Goal: Task Accomplishment & Management: Manage account settings

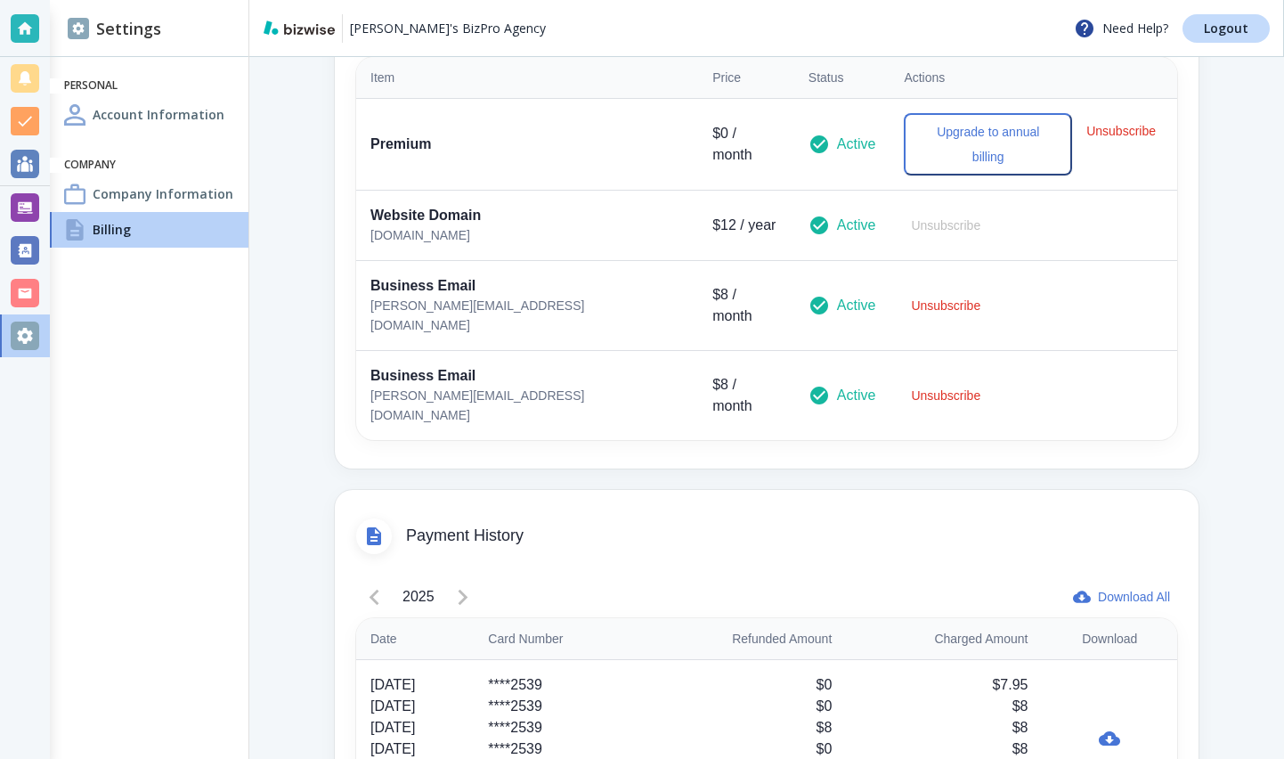
scroll to position [532, 0]
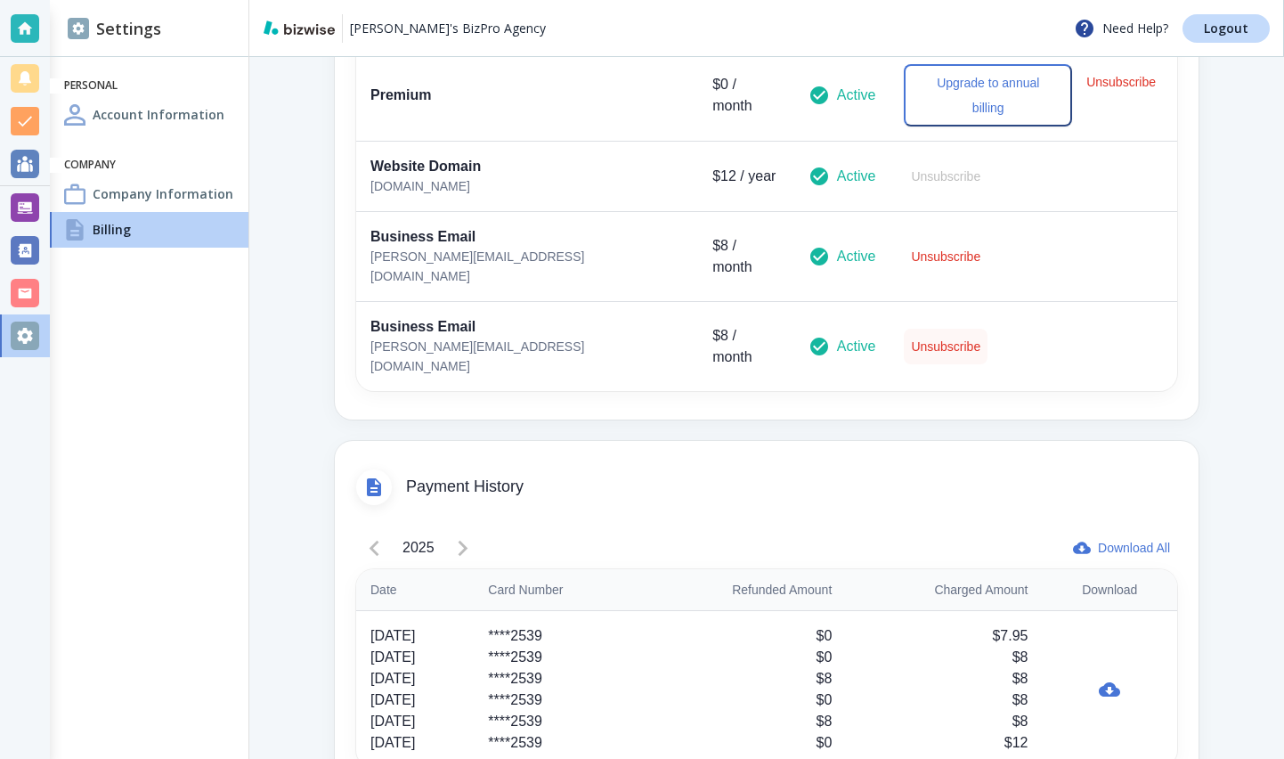
click at [904, 329] on button "Unsubscribe" at bounding box center [946, 347] width 84 height 36
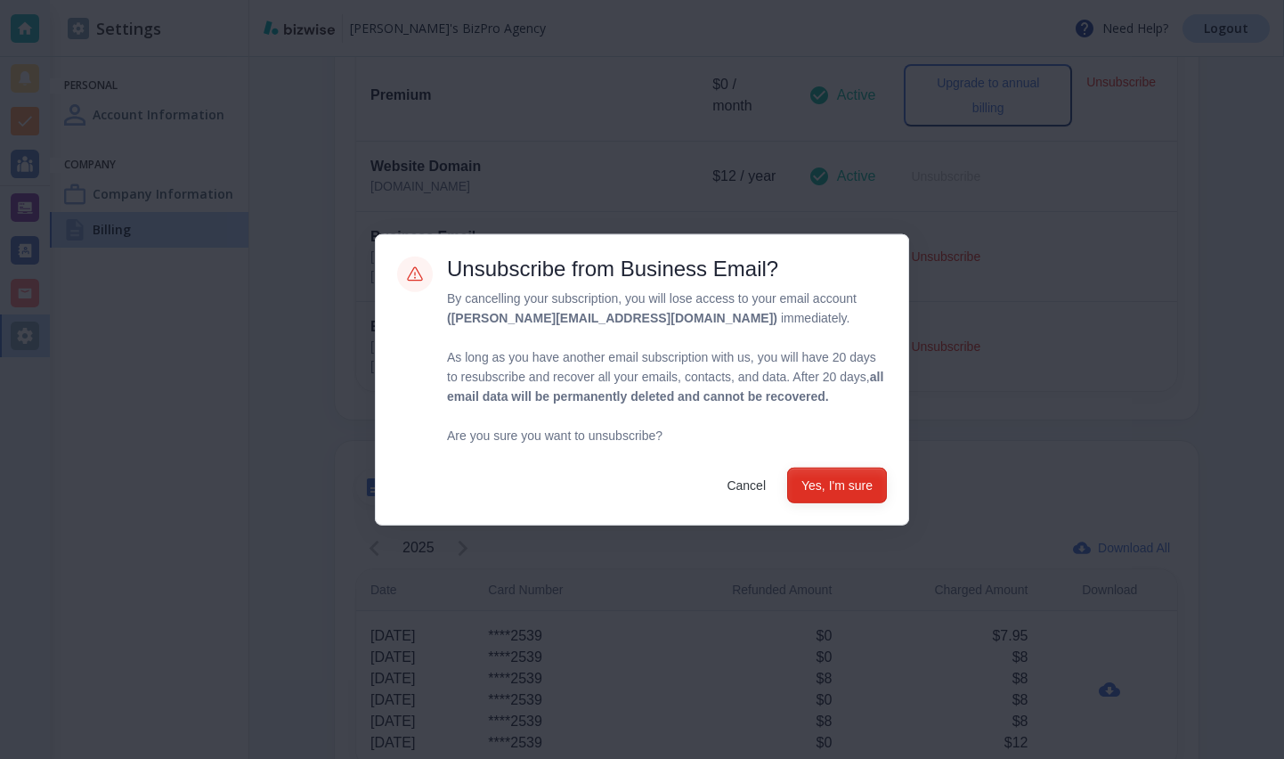
click at [858, 499] on button "Yes, I'm sure" at bounding box center [837, 485] width 100 height 36
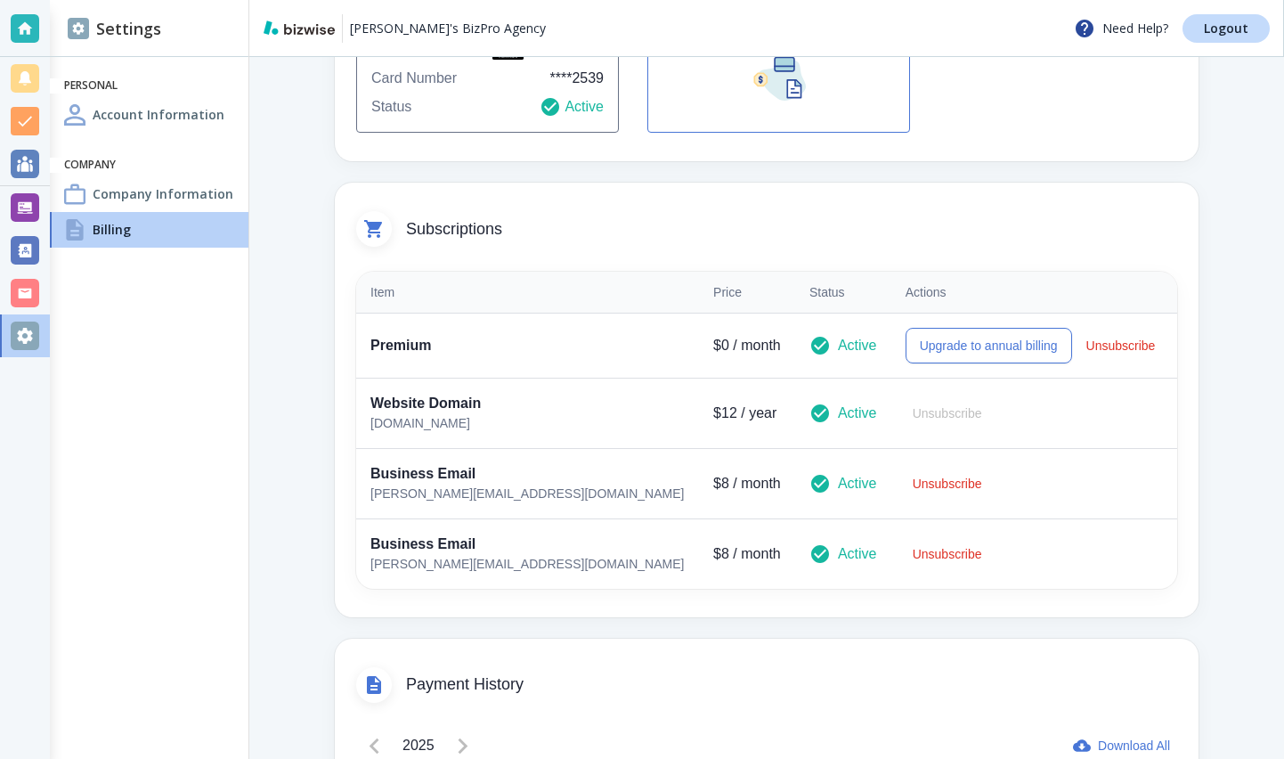
scroll to position [275, 0]
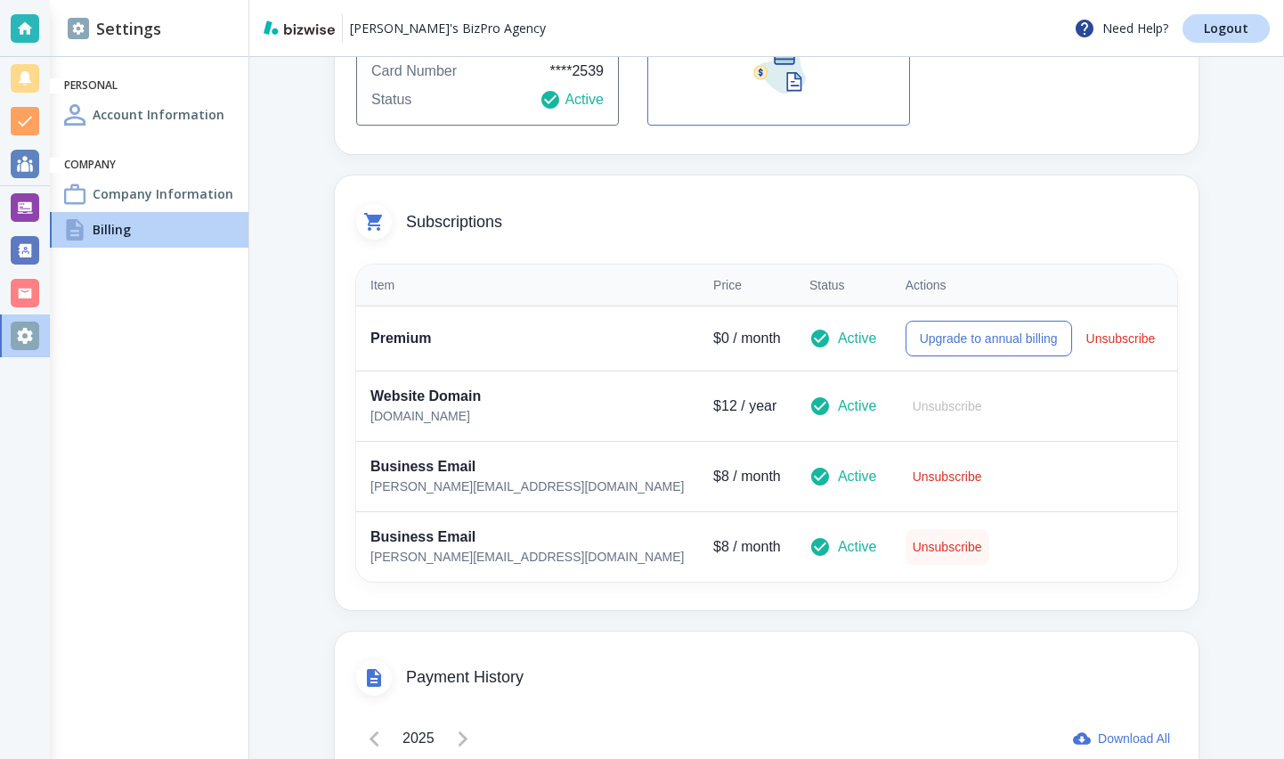
click at [912, 548] on button "Unsubscribe" at bounding box center [948, 547] width 84 height 36
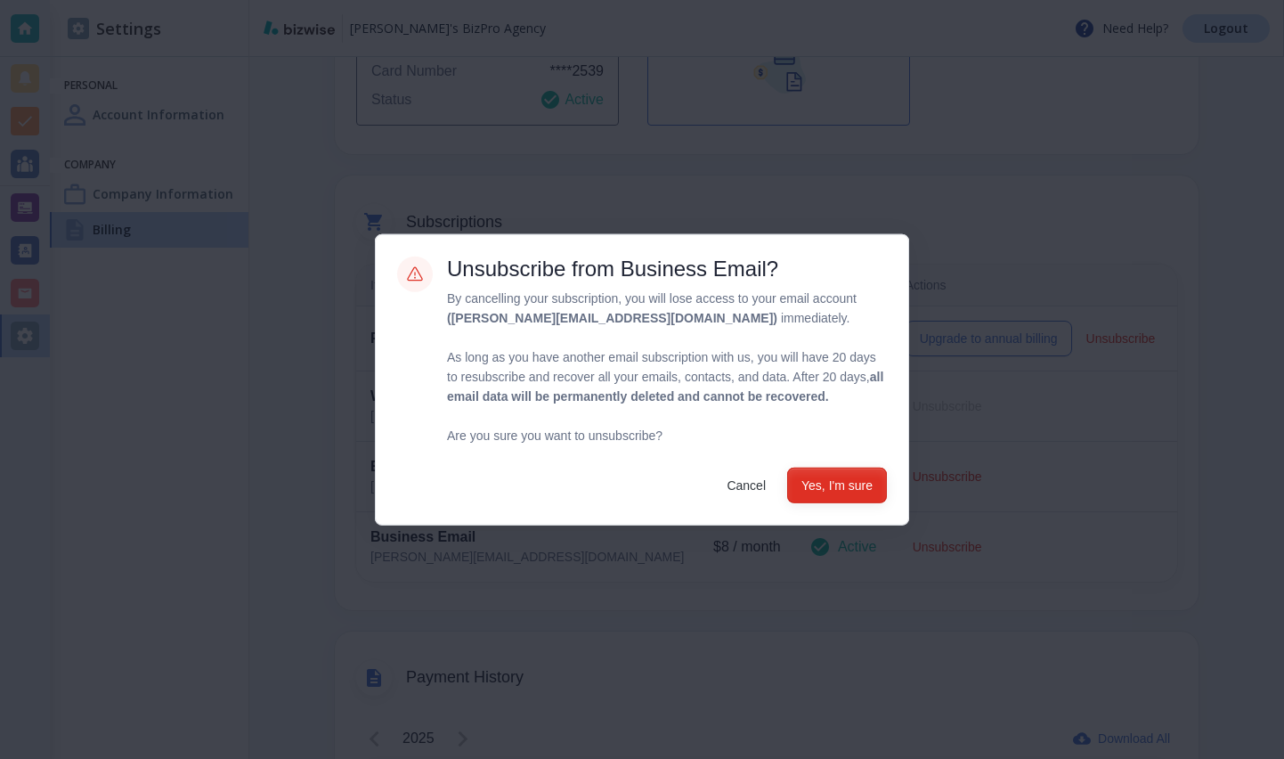
click at [883, 502] on button "Yes, I'm sure" at bounding box center [837, 485] width 100 height 36
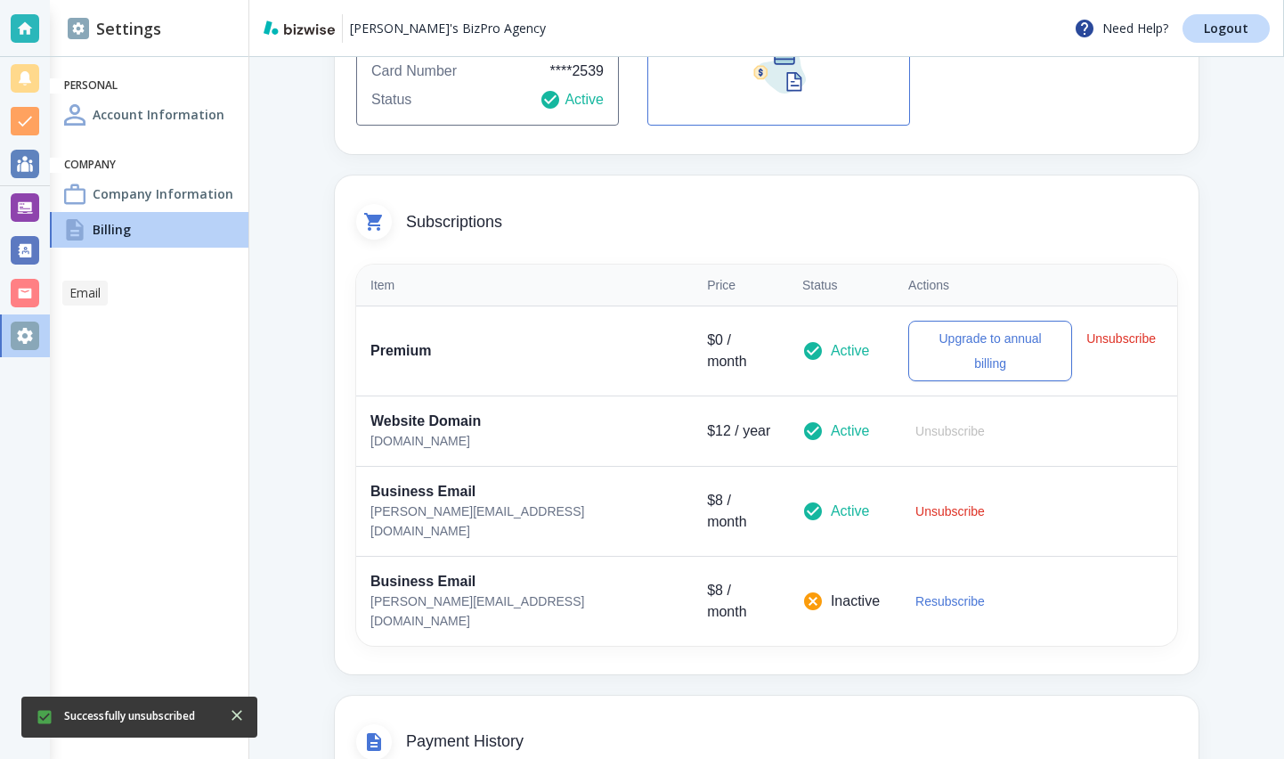
click at [35, 294] on div at bounding box center [25, 293] width 28 height 28
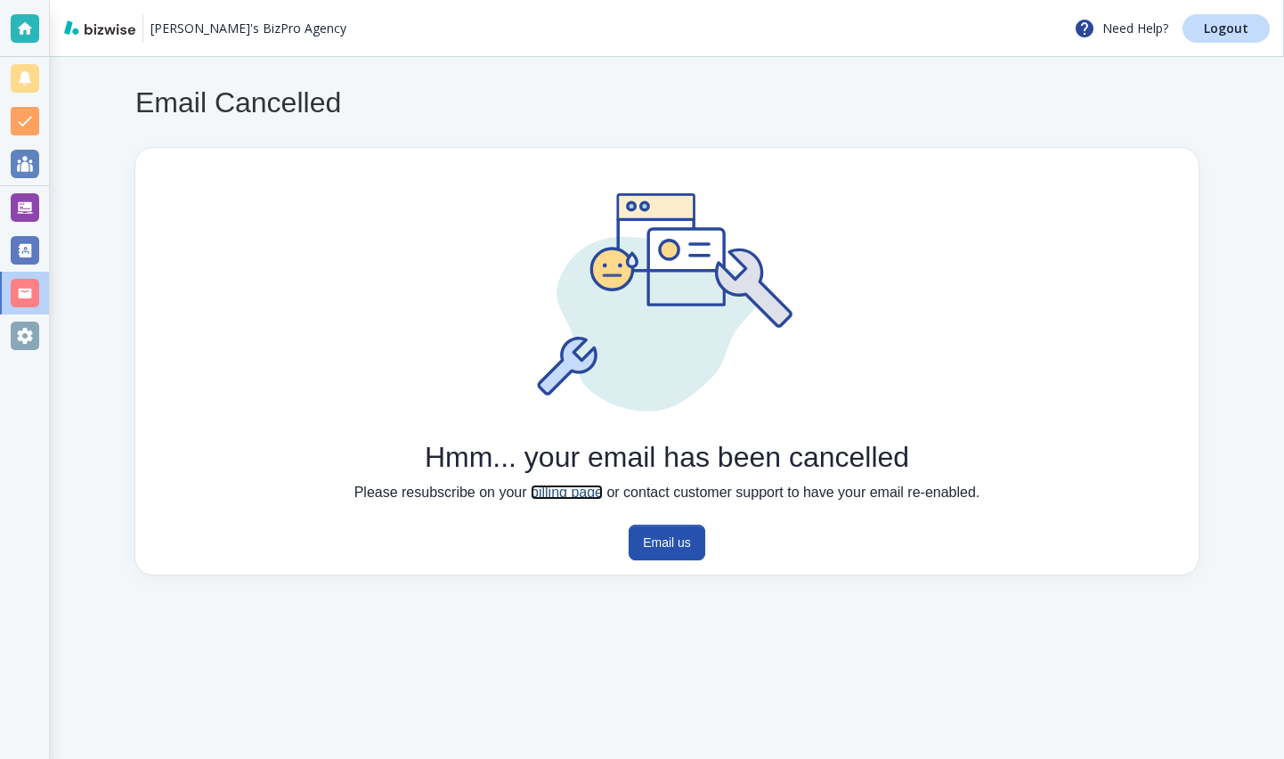
click at [574, 497] on link "billing page" at bounding box center [567, 491] width 72 height 15
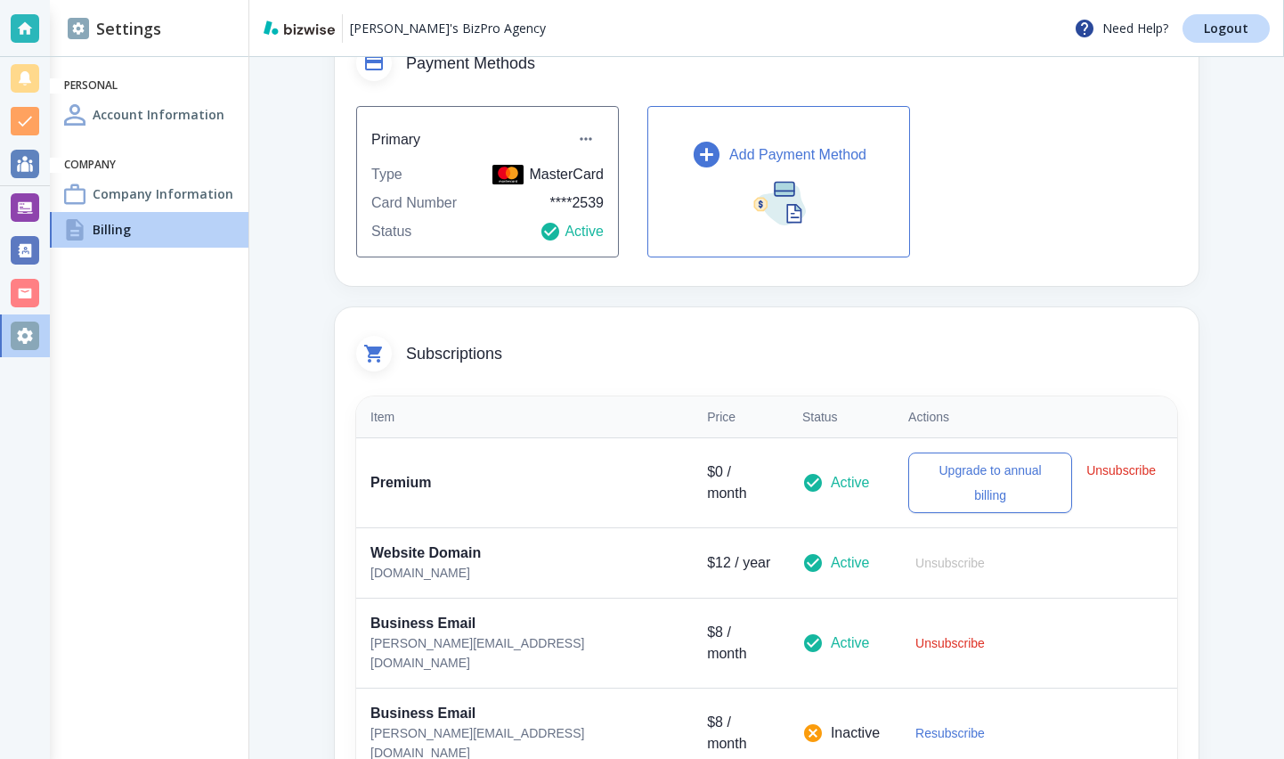
scroll to position [197, 0]
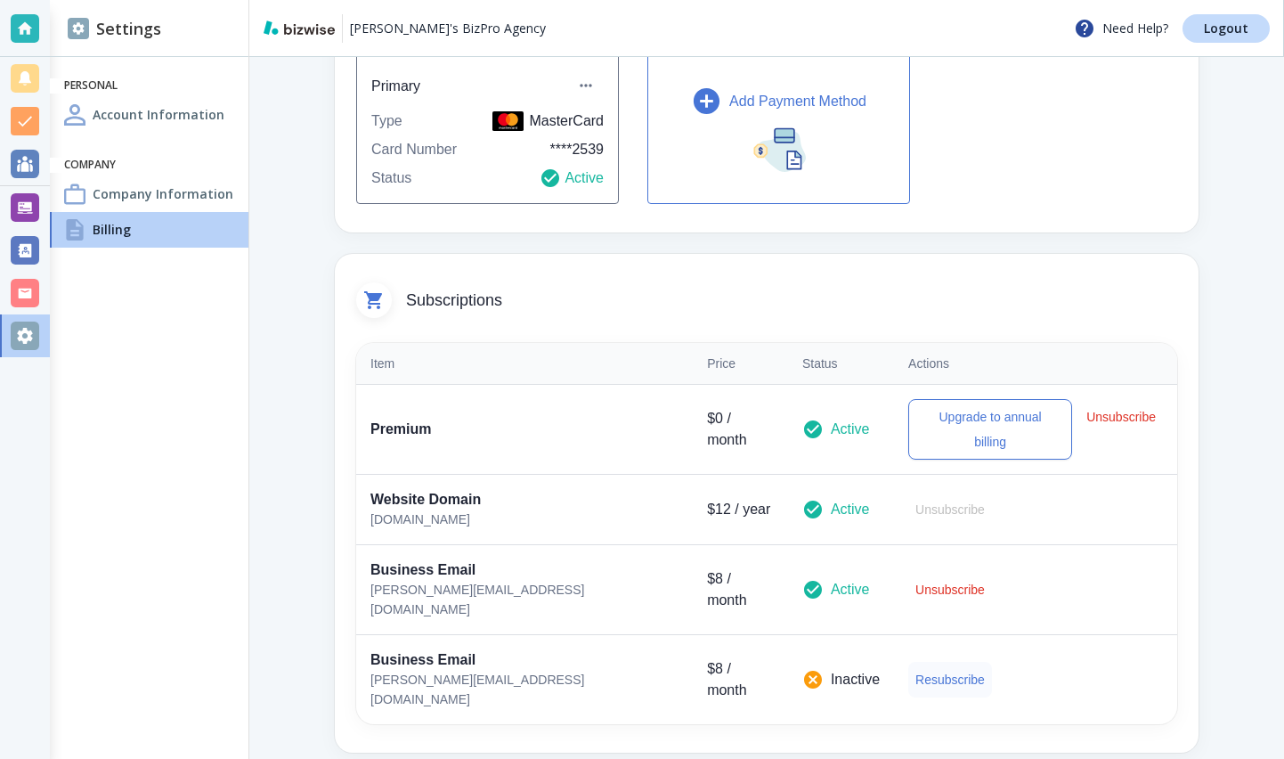
click at [908, 662] on button "Resubscribe" at bounding box center [950, 680] width 84 height 36
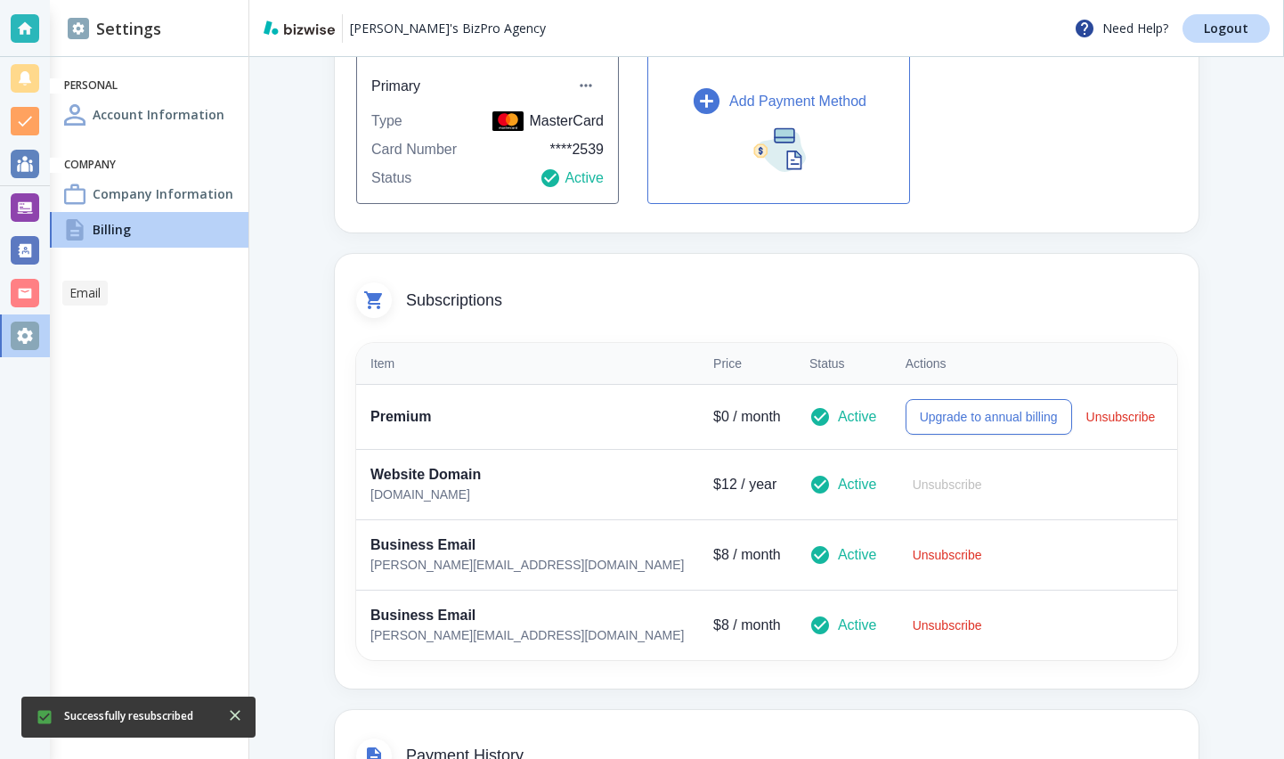
click at [35, 282] on div at bounding box center [25, 293] width 28 height 28
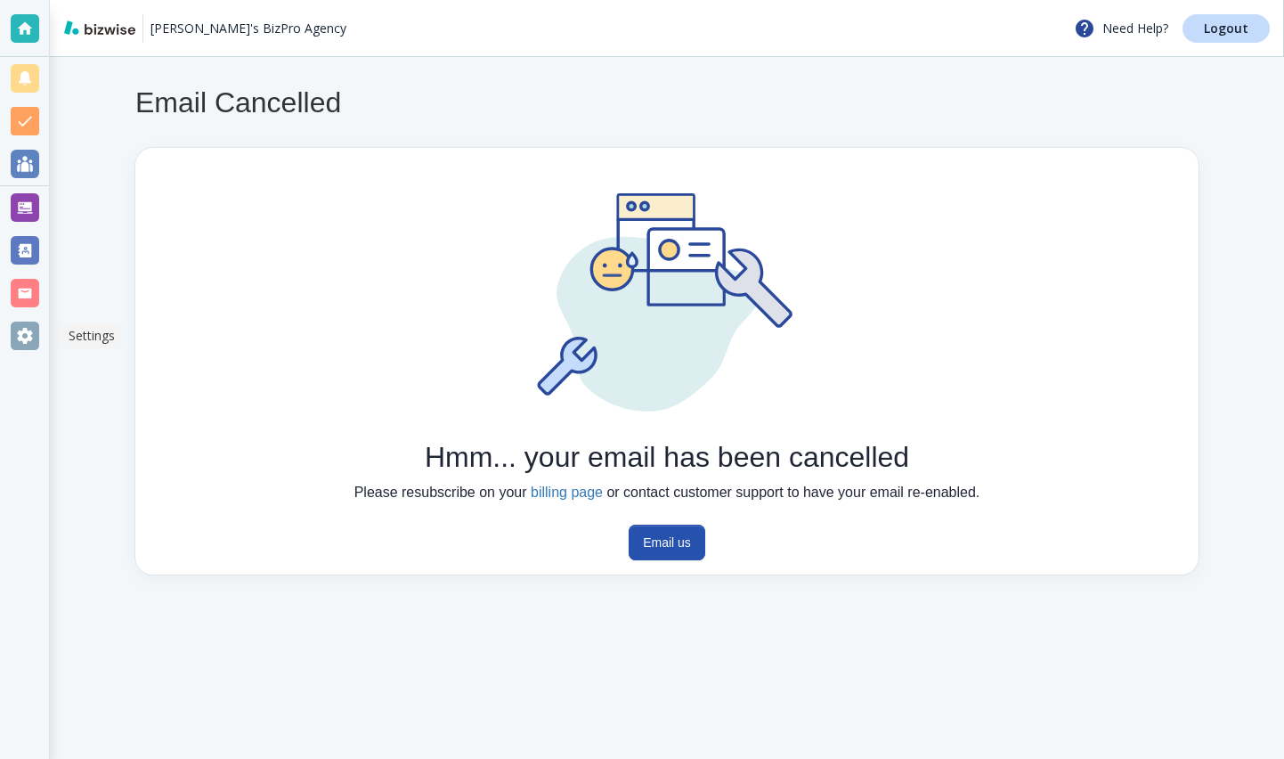
click at [29, 340] on div at bounding box center [25, 335] width 28 height 28
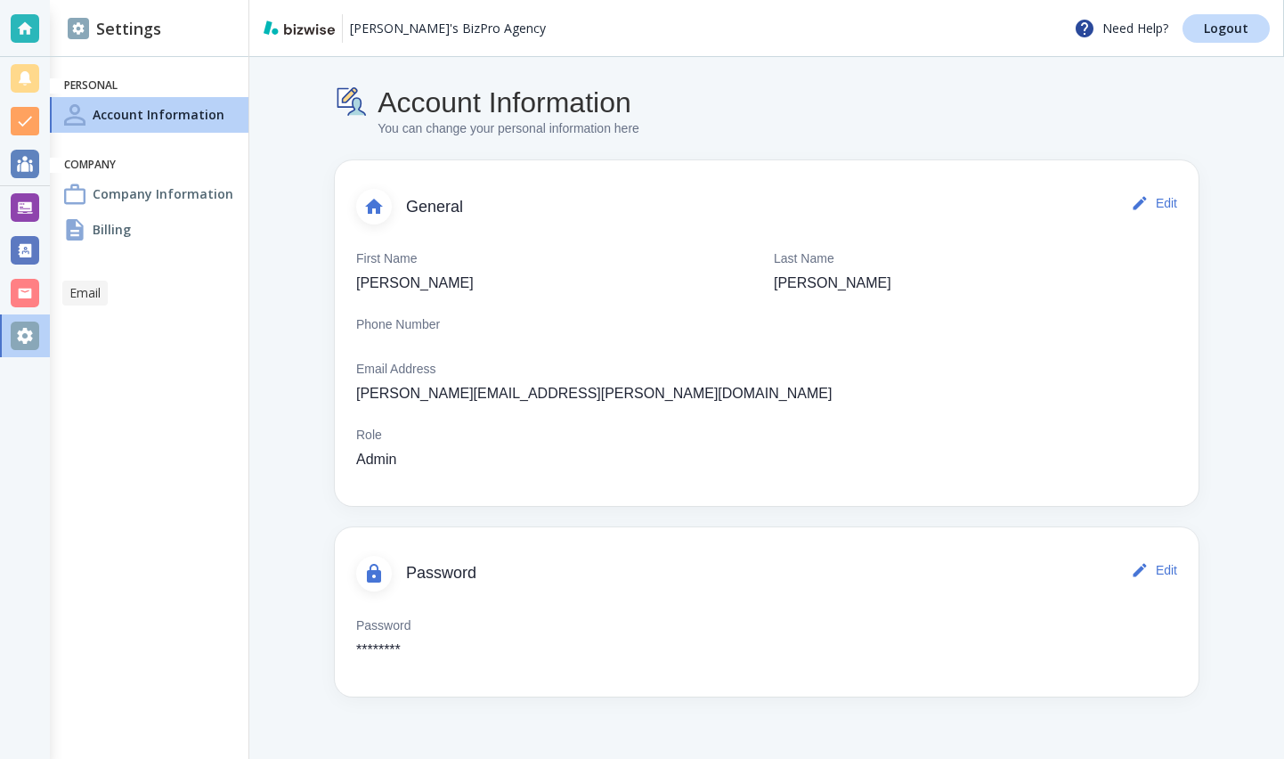
click at [25, 288] on div at bounding box center [25, 293] width 28 height 28
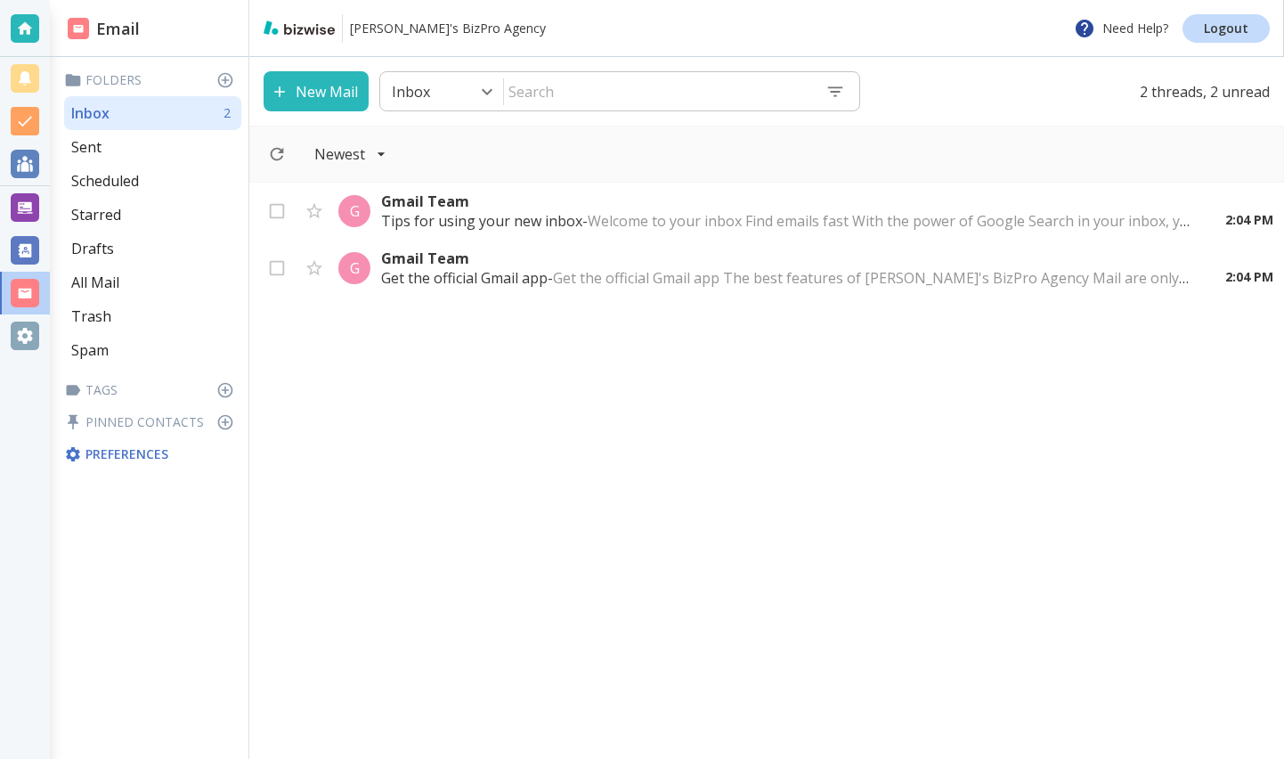
click at [24, 346] on div at bounding box center [25, 335] width 28 height 28
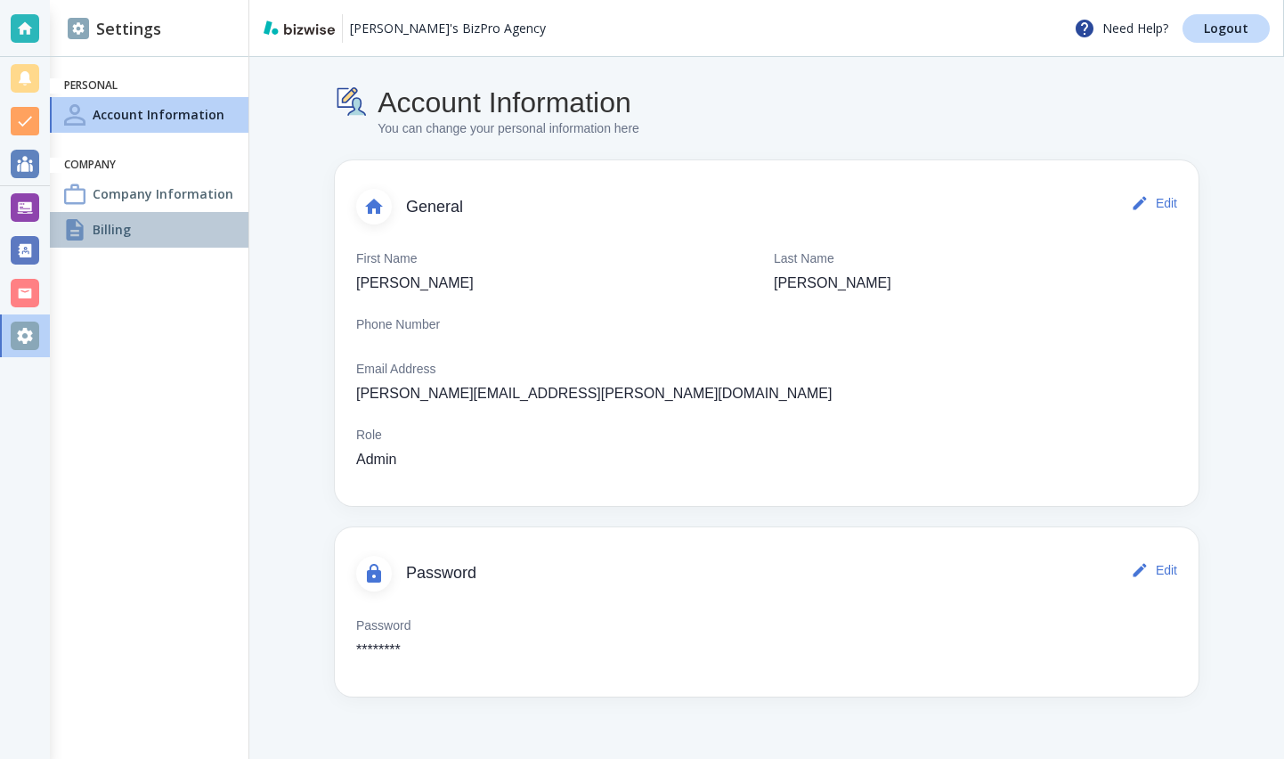
click at [138, 227] on div "Billing" at bounding box center [149, 230] width 199 height 36
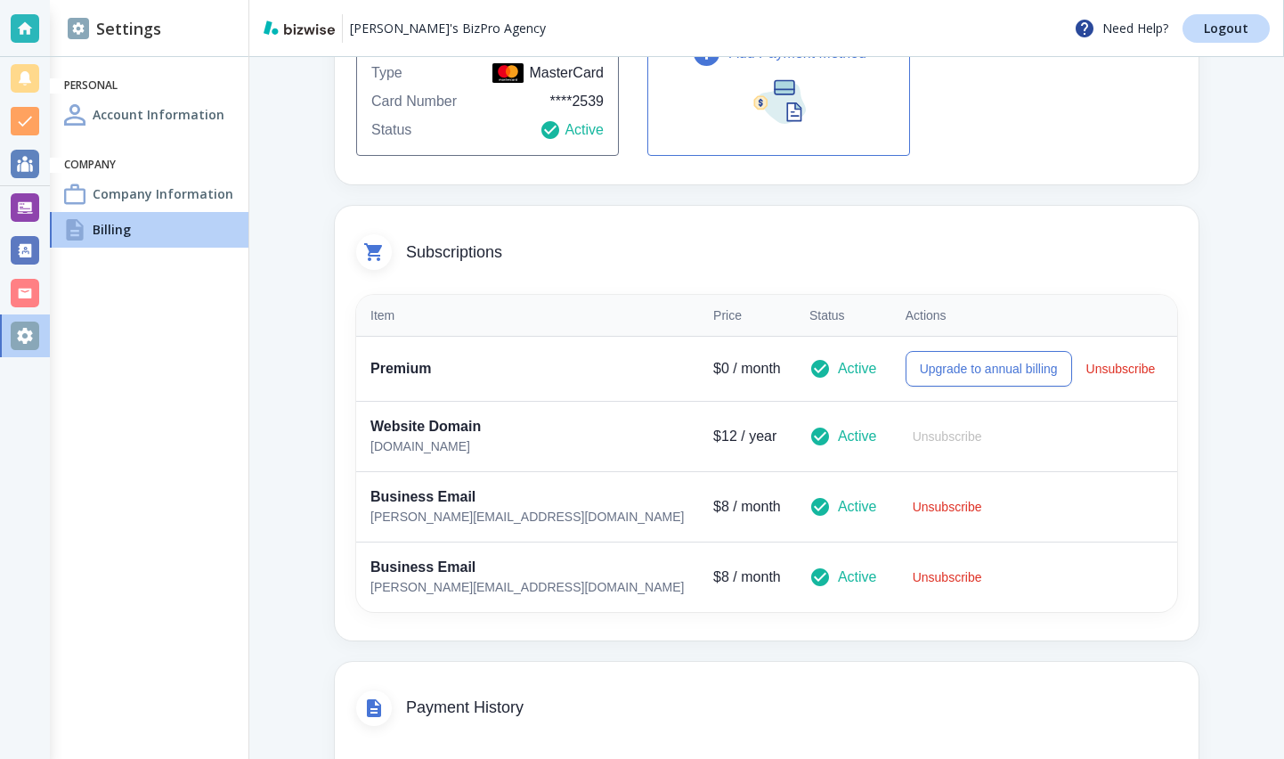
scroll to position [250, 0]
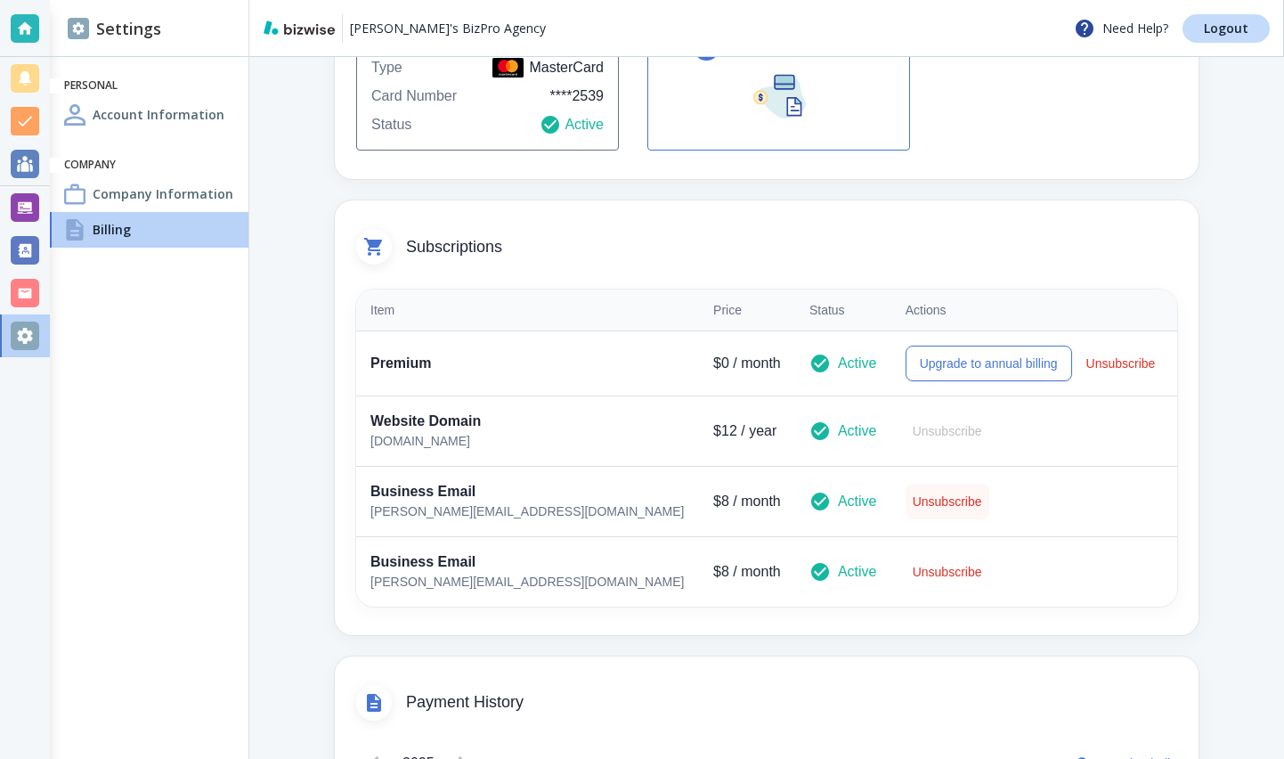
click at [906, 502] on button "Unsubscribe" at bounding box center [948, 502] width 84 height 36
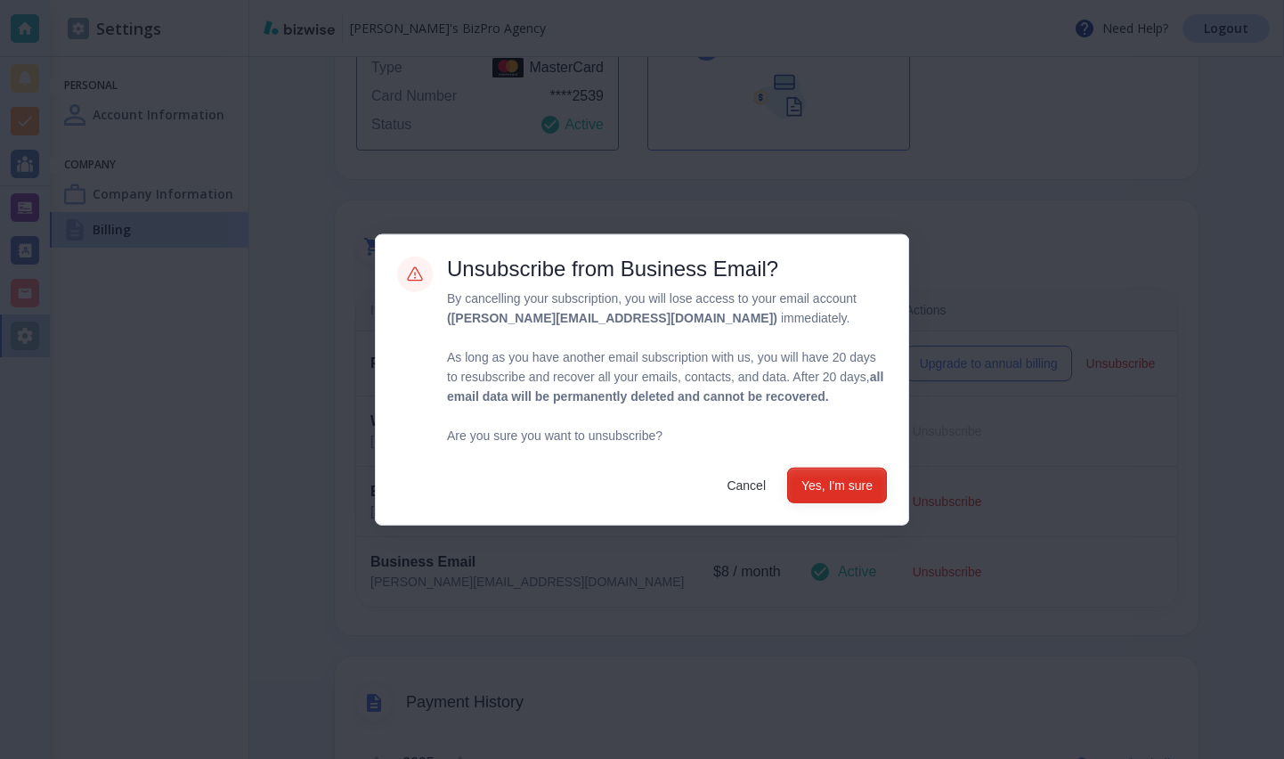
click at [859, 484] on button "Yes, I'm sure" at bounding box center [837, 485] width 100 height 36
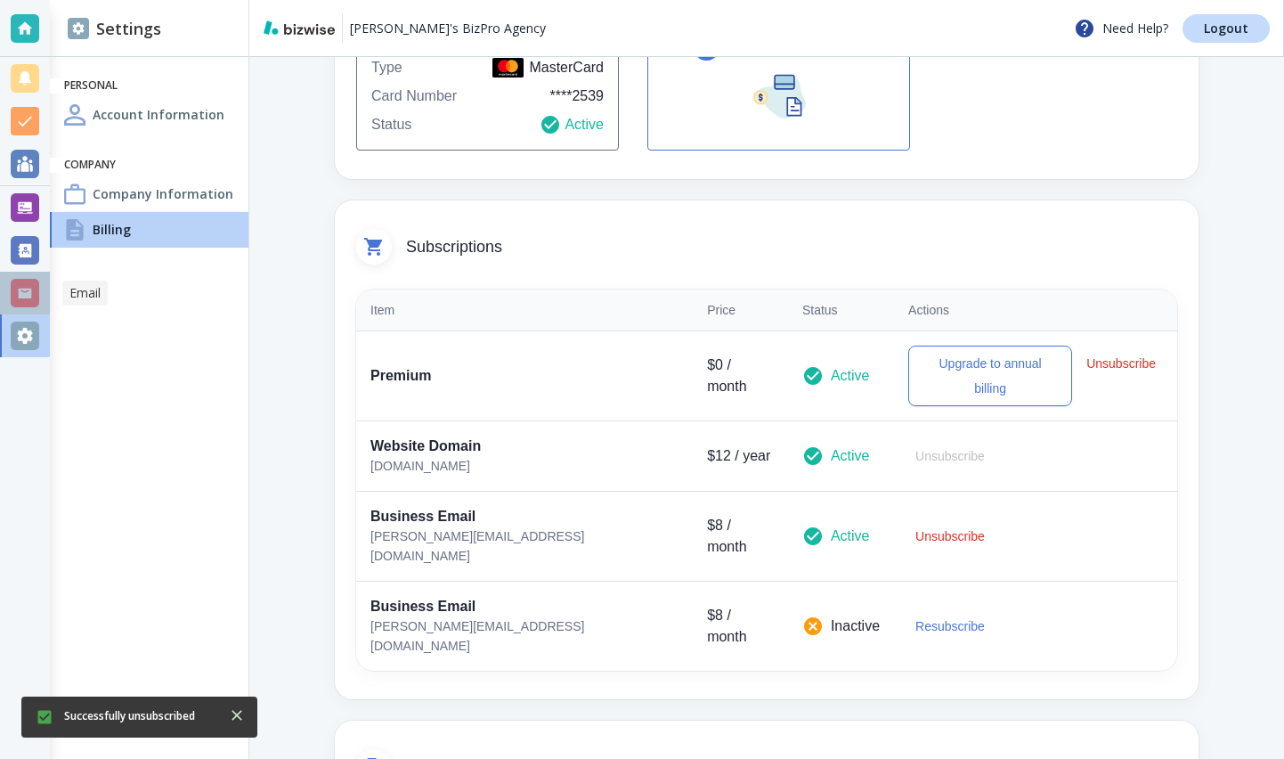
click at [28, 277] on div at bounding box center [25, 293] width 50 height 43
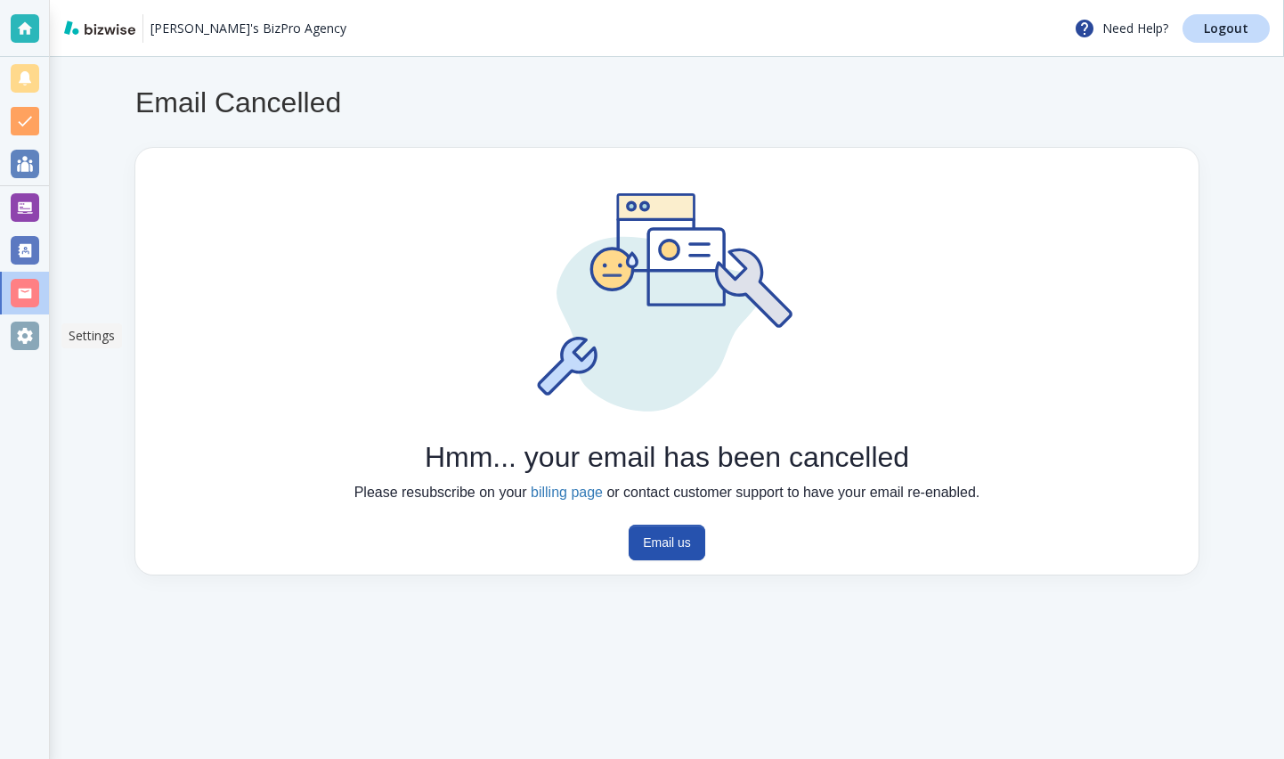
click at [27, 314] on div at bounding box center [24, 335] width 49 height 43
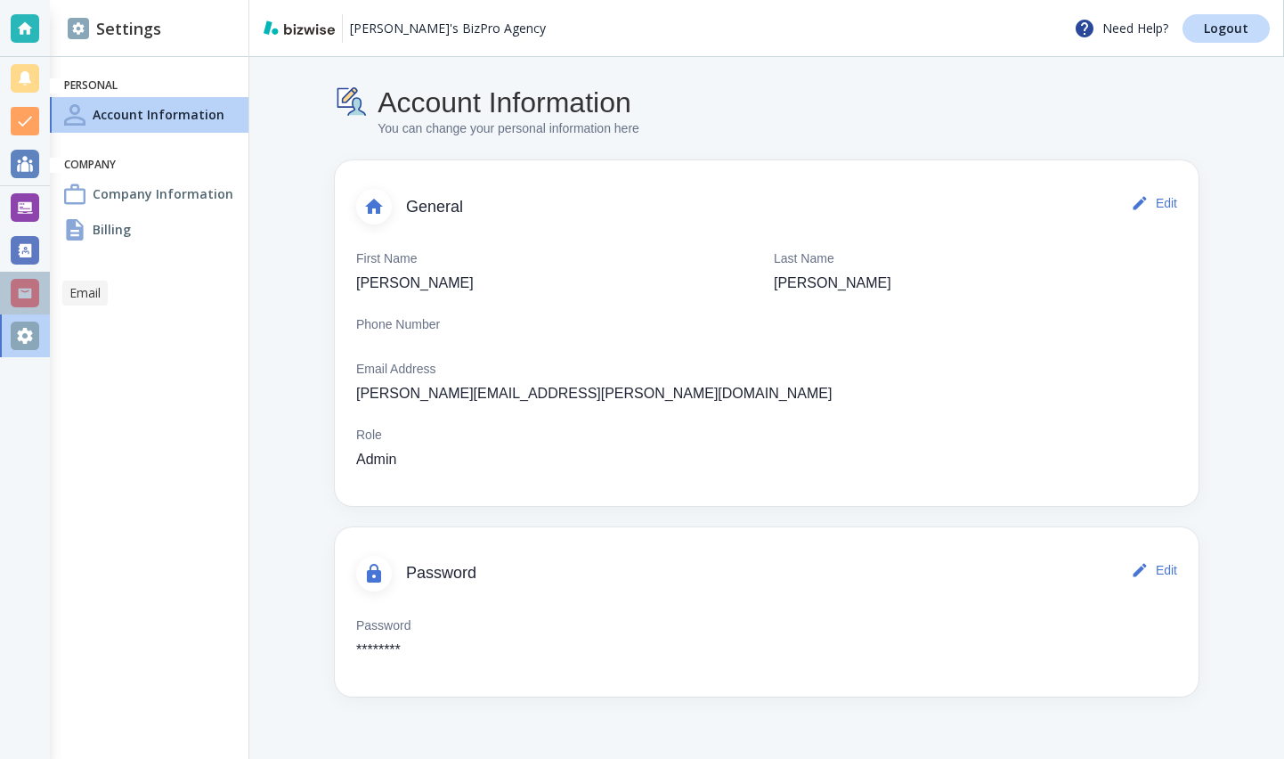
click at [28, 303] on div at bounding box center [25, 293] width 28 height 28
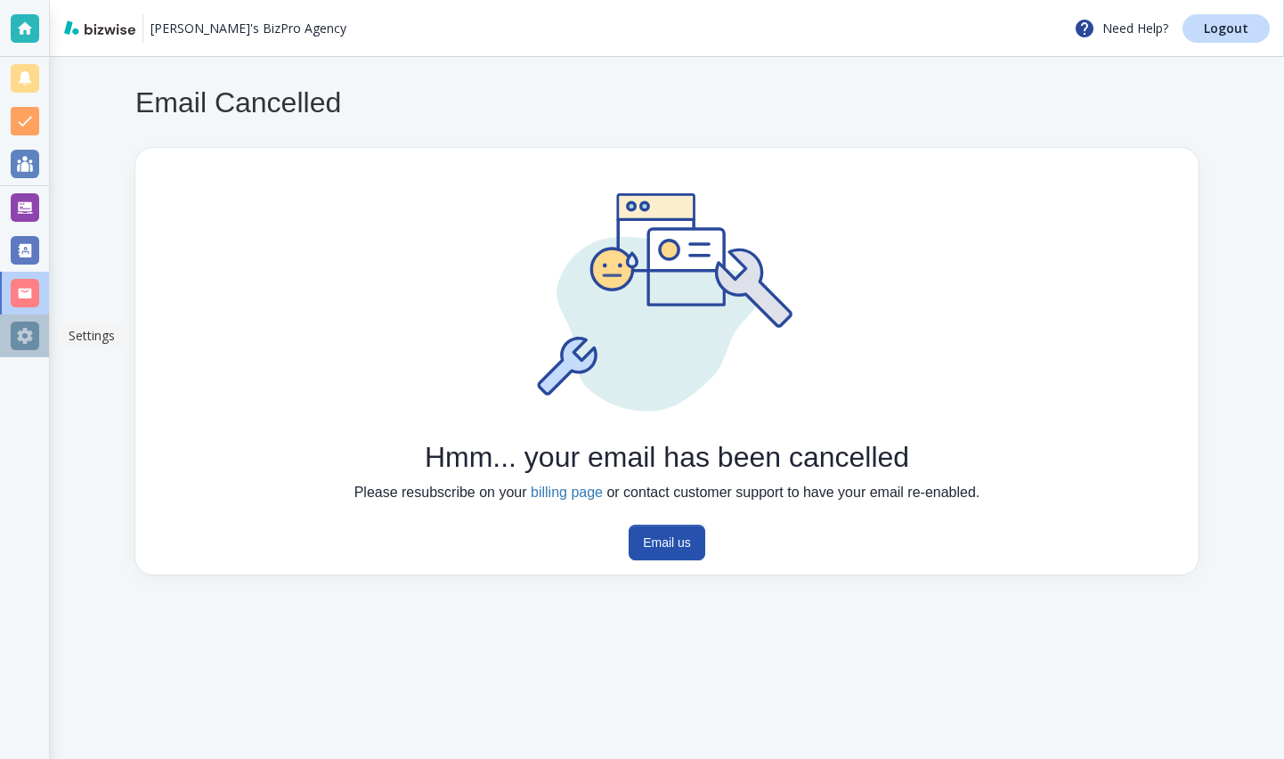
click at [38, 349] on div at bounding box center [24, 335] width 49 height 43
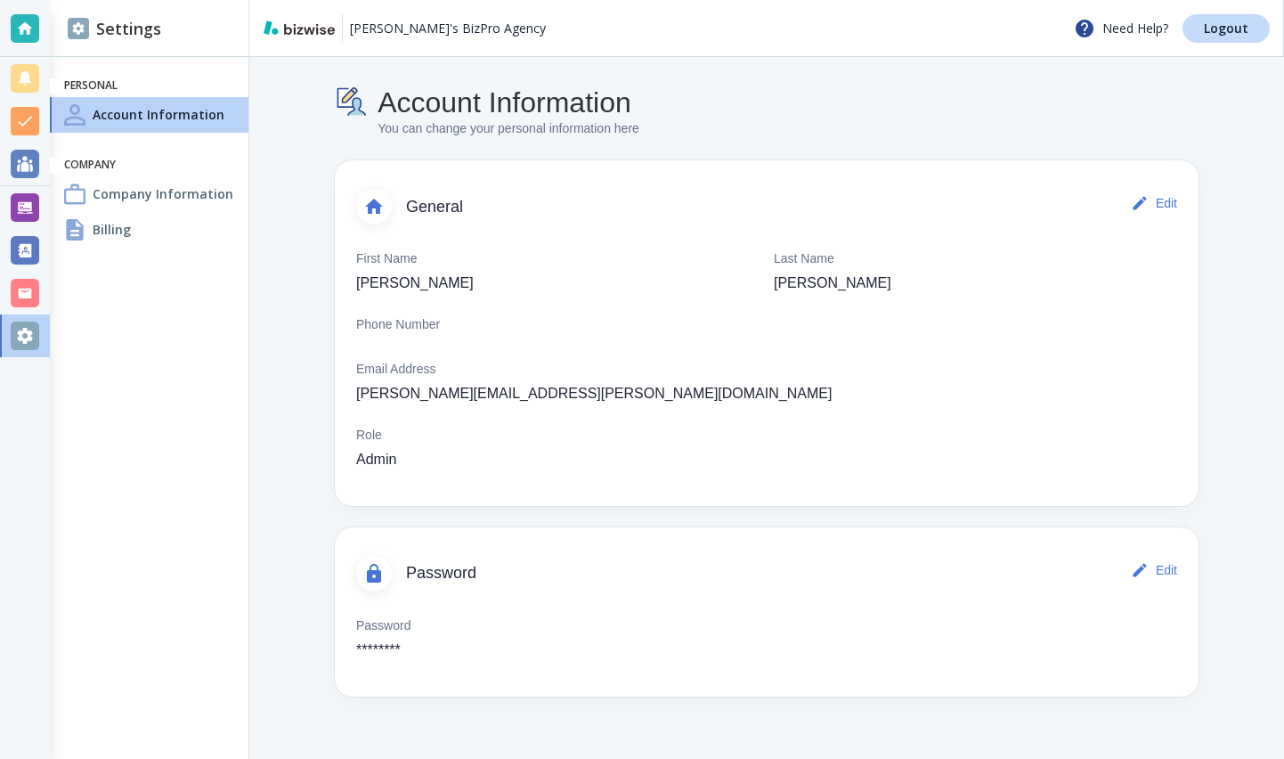
click at [115, 227] on h4 "Billing" at bounding box center [112, 229] width 38 height 19
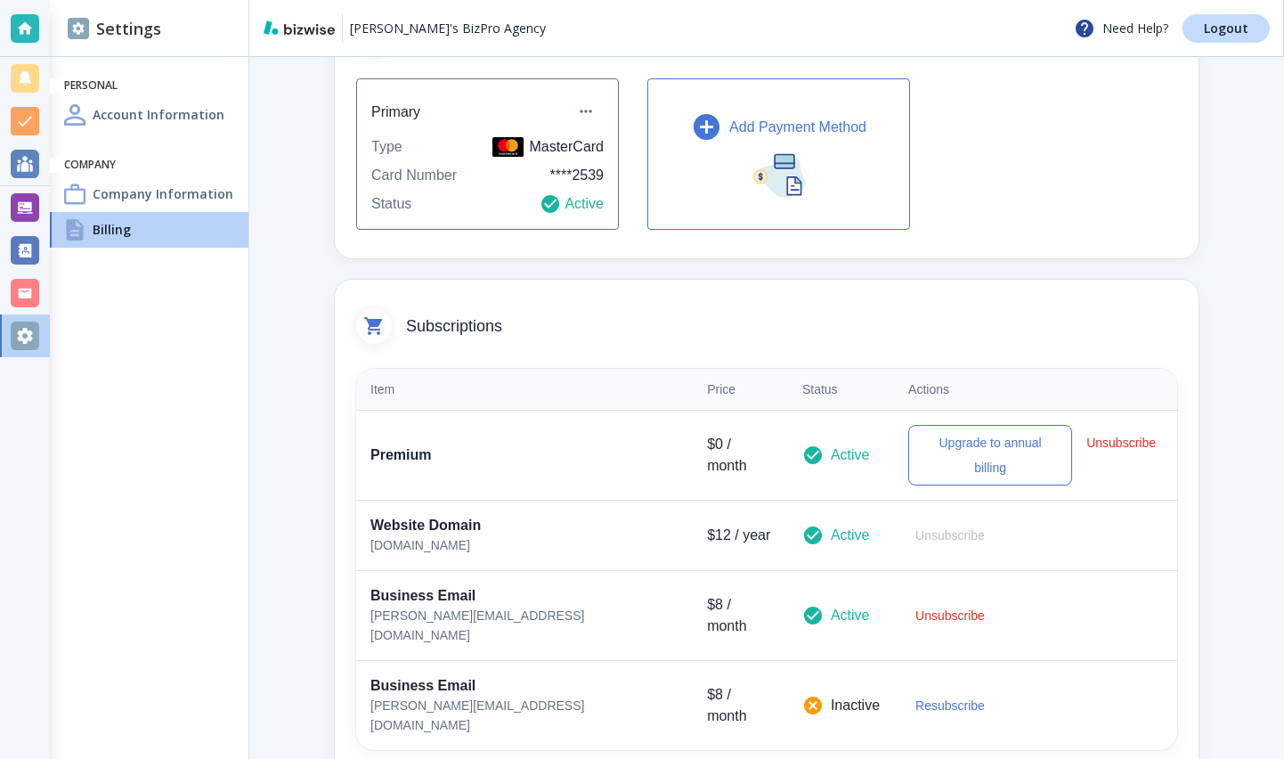
scroll to position [255, 0]
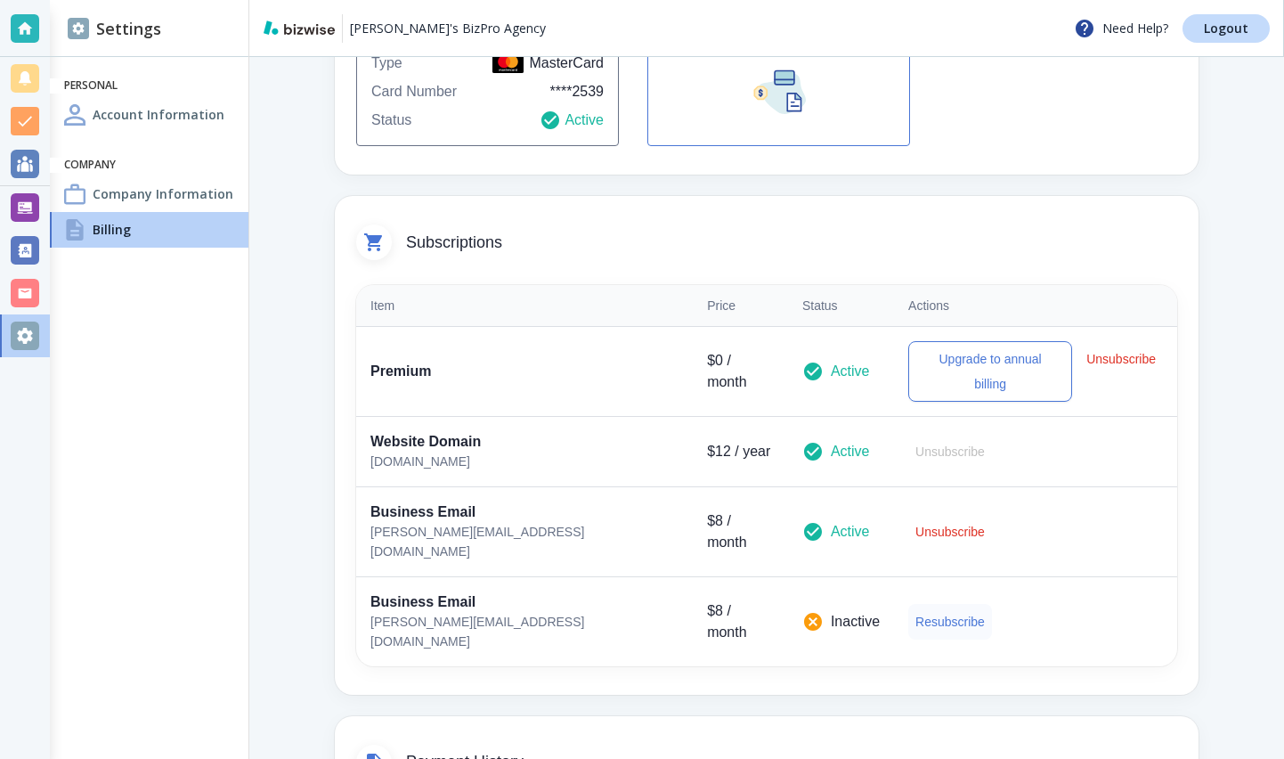
click at [908, 604] on button "Resubscribe" at bounding box center [950, 622] width 84 height 36
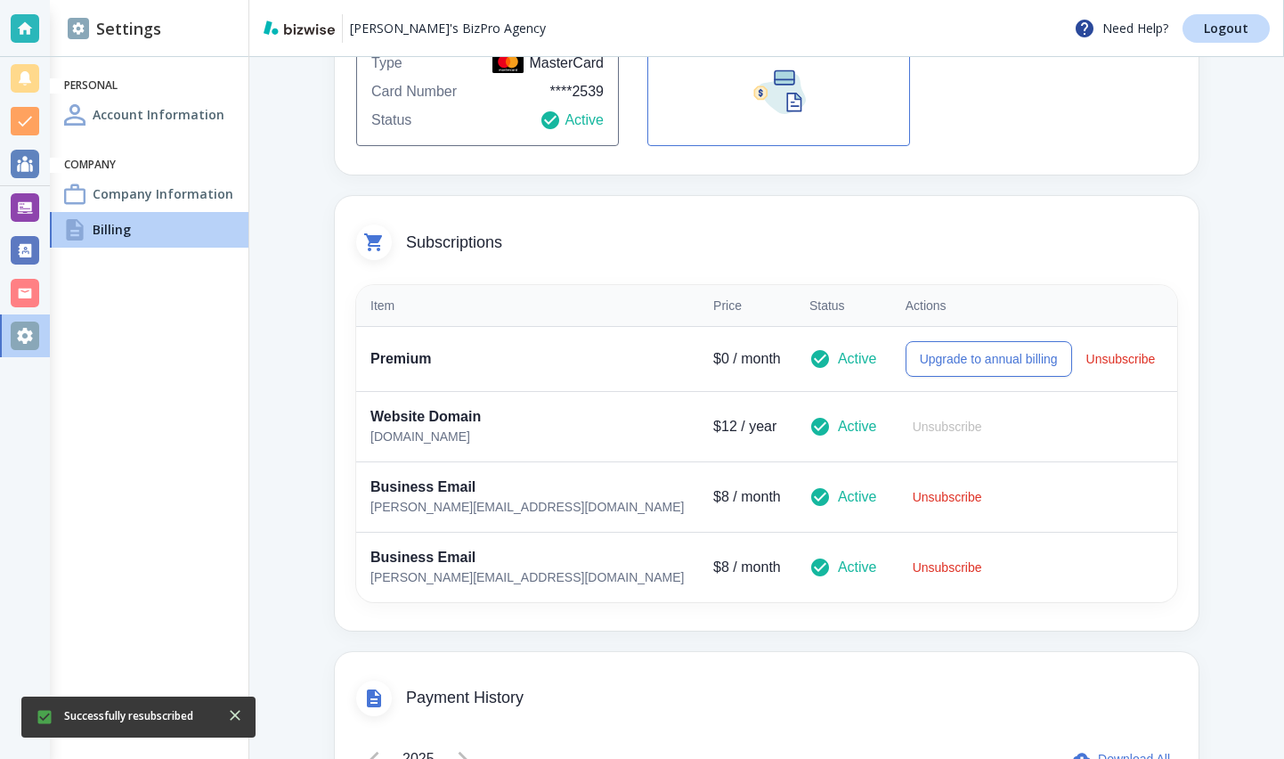
click at [452, 303] on th "Item" at bounding box center [527, 306] width 343 height 42
click at [906, 566] on button "Unsubscribe" at bounding box center [948, 567] width 84 height 36
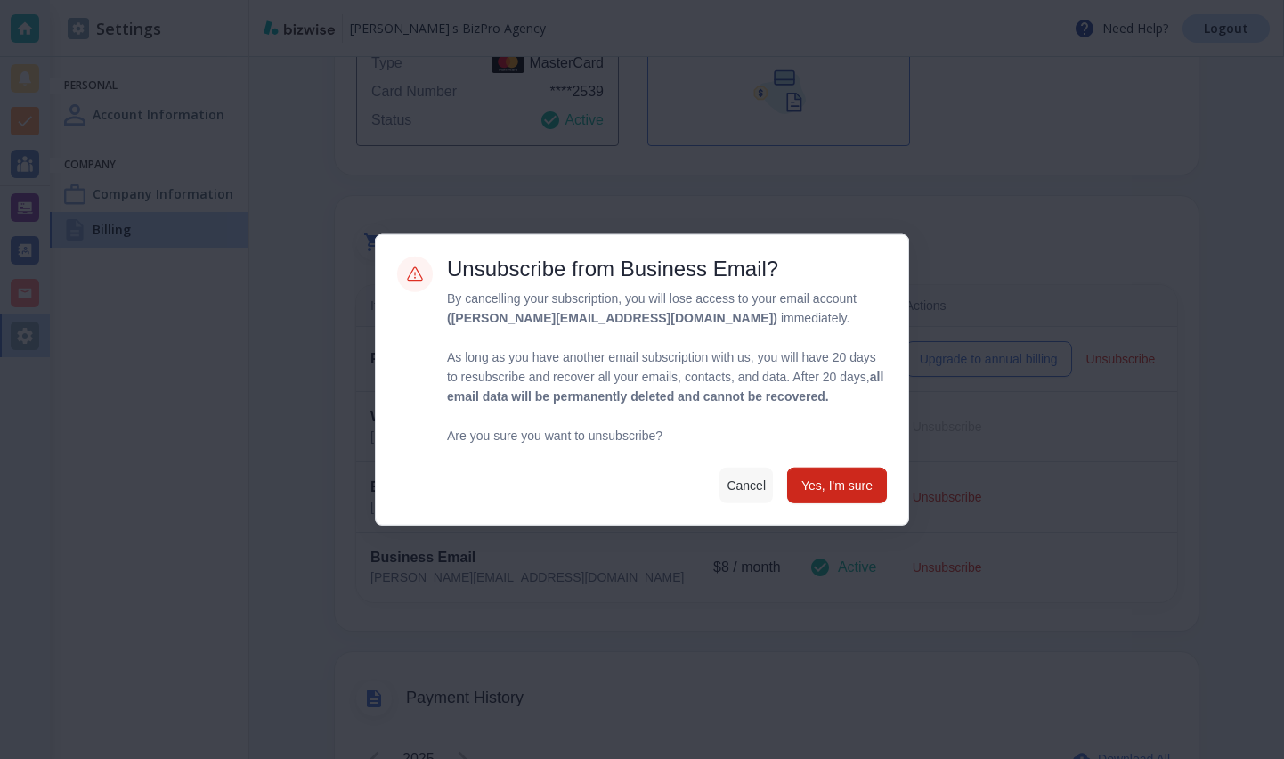
click at [736, 494] on button "Cancel" at bounding box center [746, 485] width 53 height 36
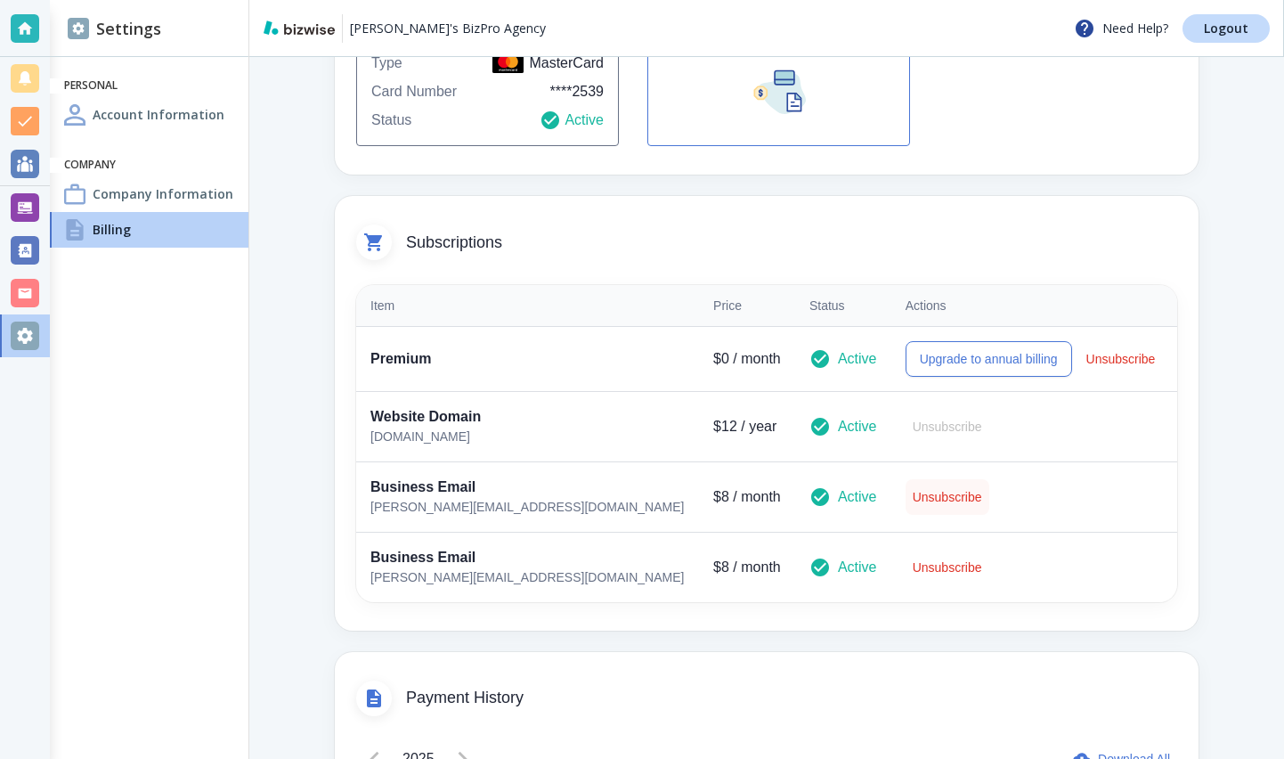
click at [906, 497] on button "Unsubscribe" at bounding box center [948, 497] width 84 height 36
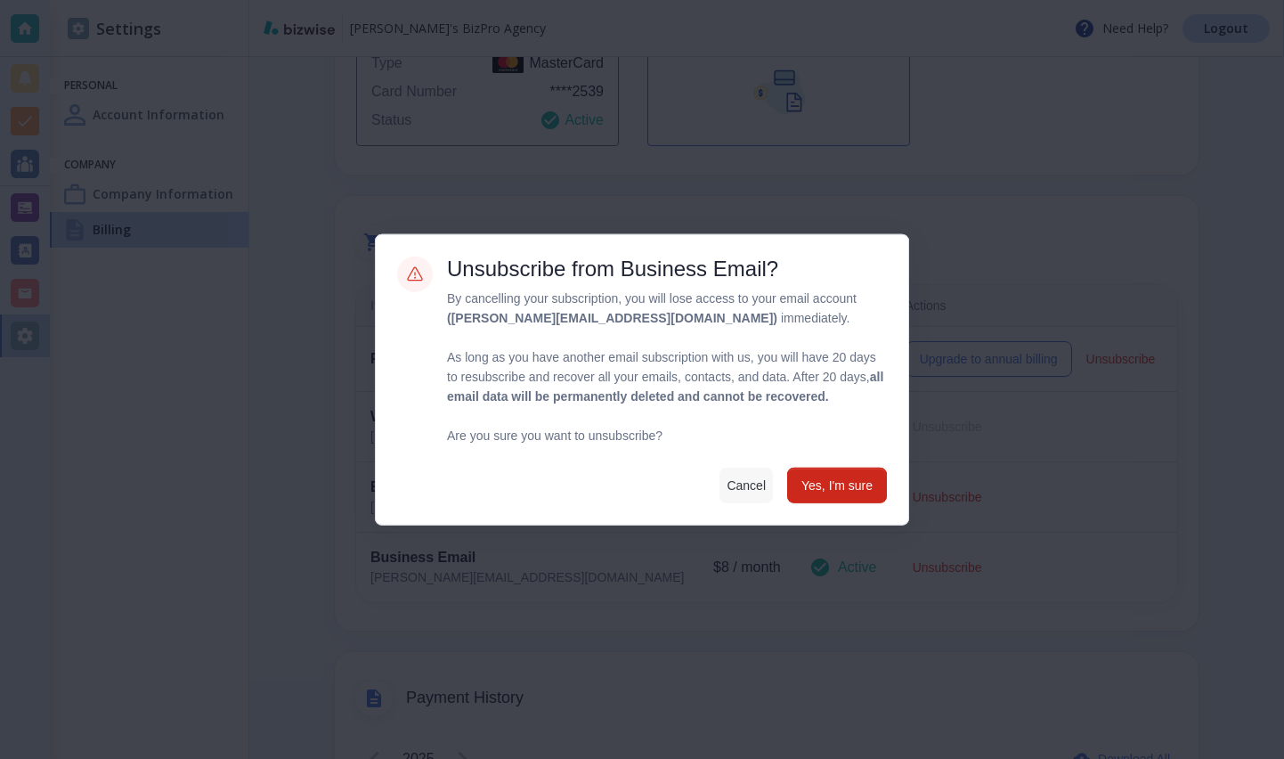
click at [723, 490] on button "Cancel" at bounding box center [746, 485] width 53 height 36
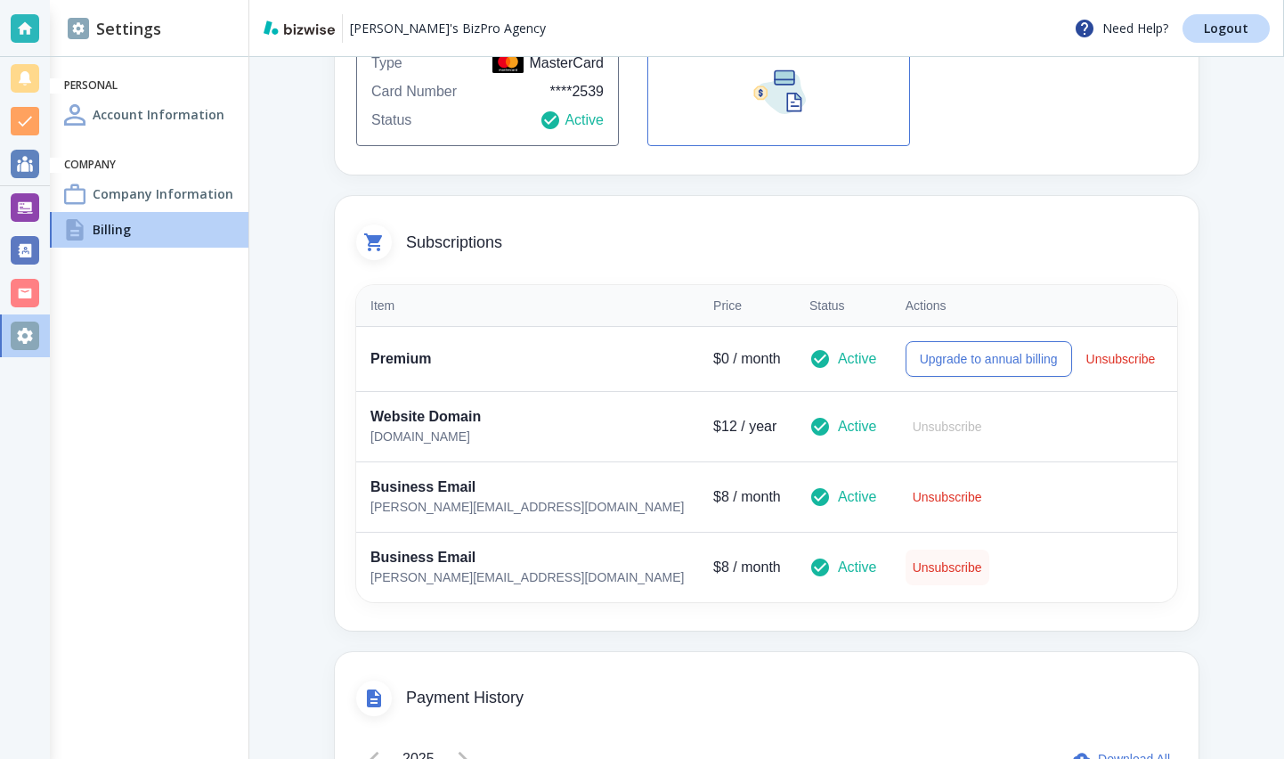
click at [906, 570] on button "Unsubscribe" at bounding box center [948, 567] width 84 height 36
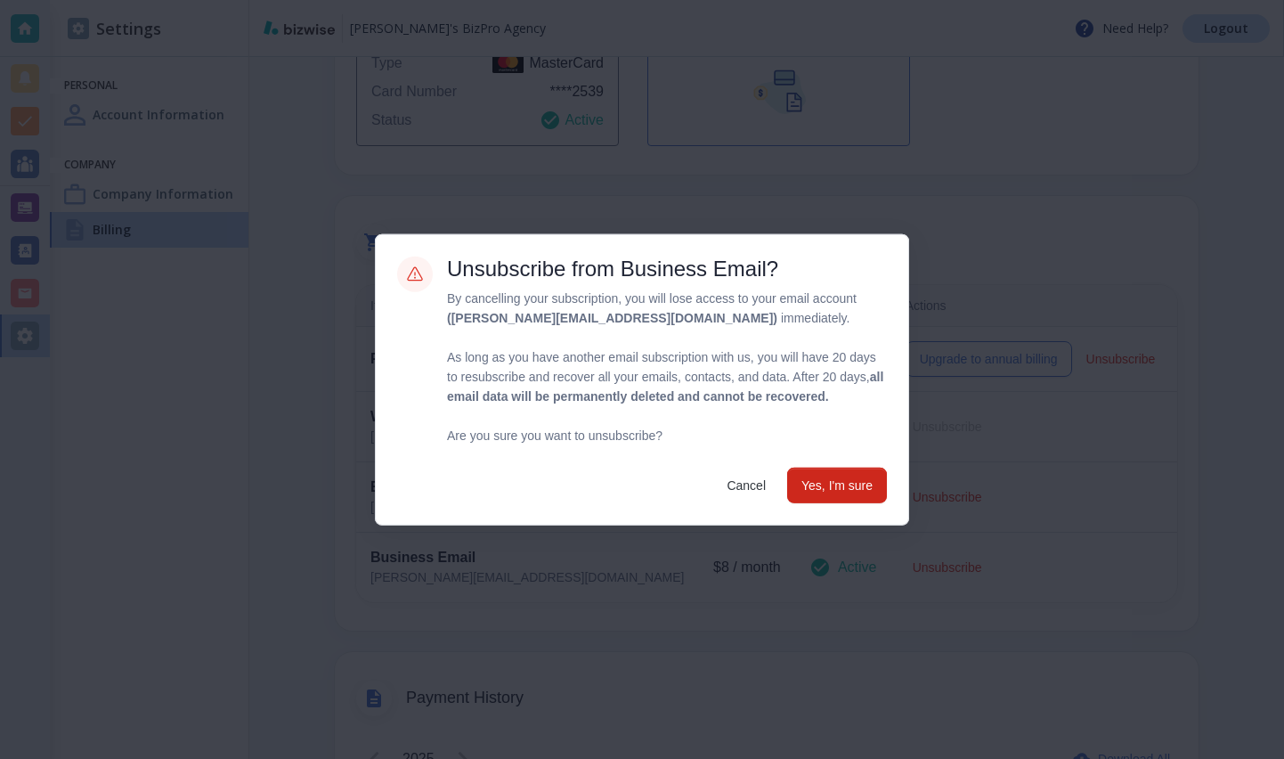
click at [858, 469] on div "Unsubscribe from Business Email? By cancelling your subscription, you will lose…" at bounding box center [667, 379] width 440 height 247
click at [844, 486] on button "Yes, I'm sure" at bounding box center [837, 485] width 100 height 36
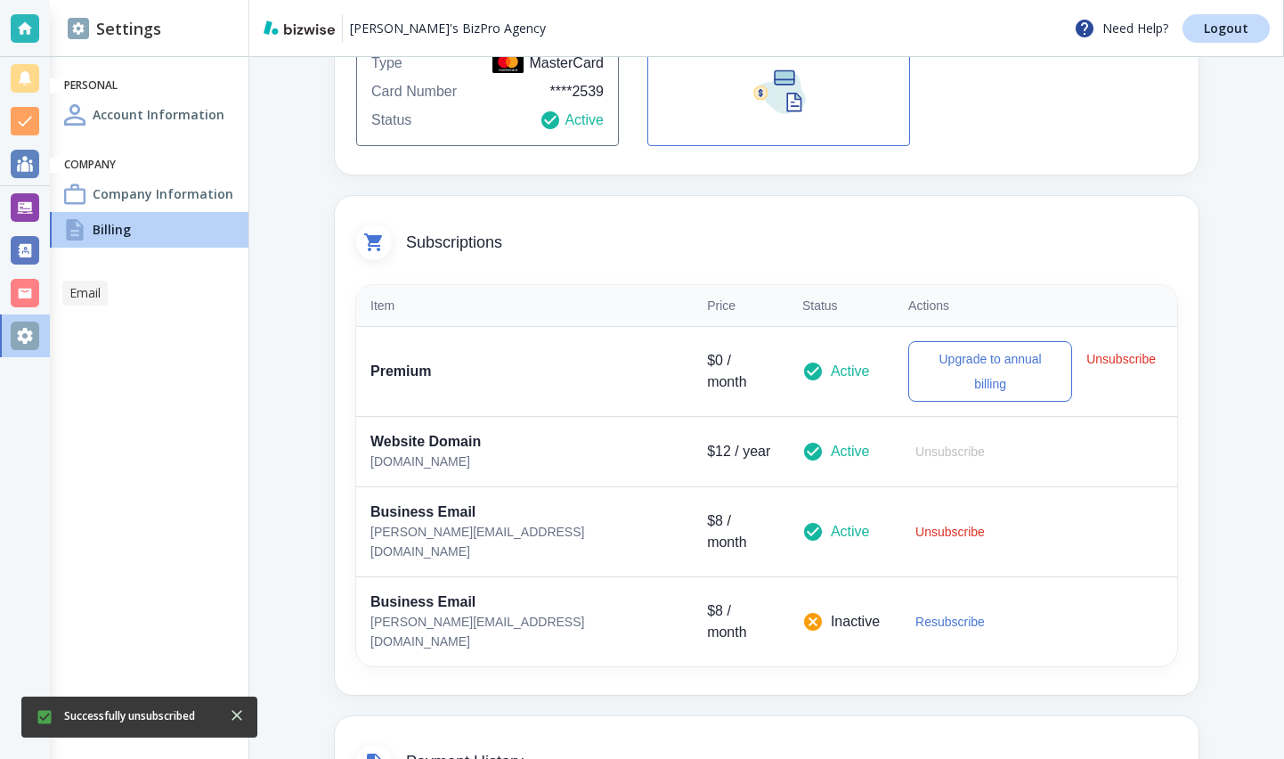
click at [28, 292] on div at bounding box center [25, 293] width 28 height 28
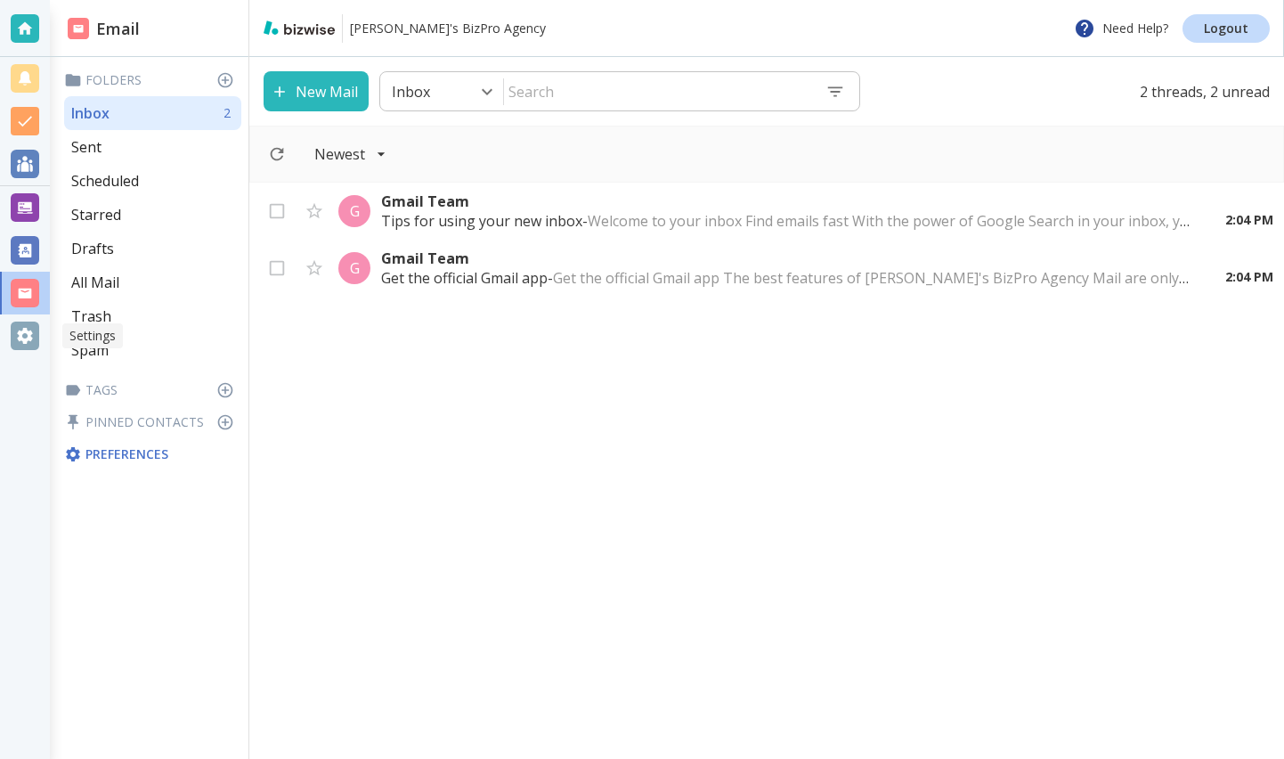
click at [34, 337] on div at bounding box center [25, 335] width 28 height 28
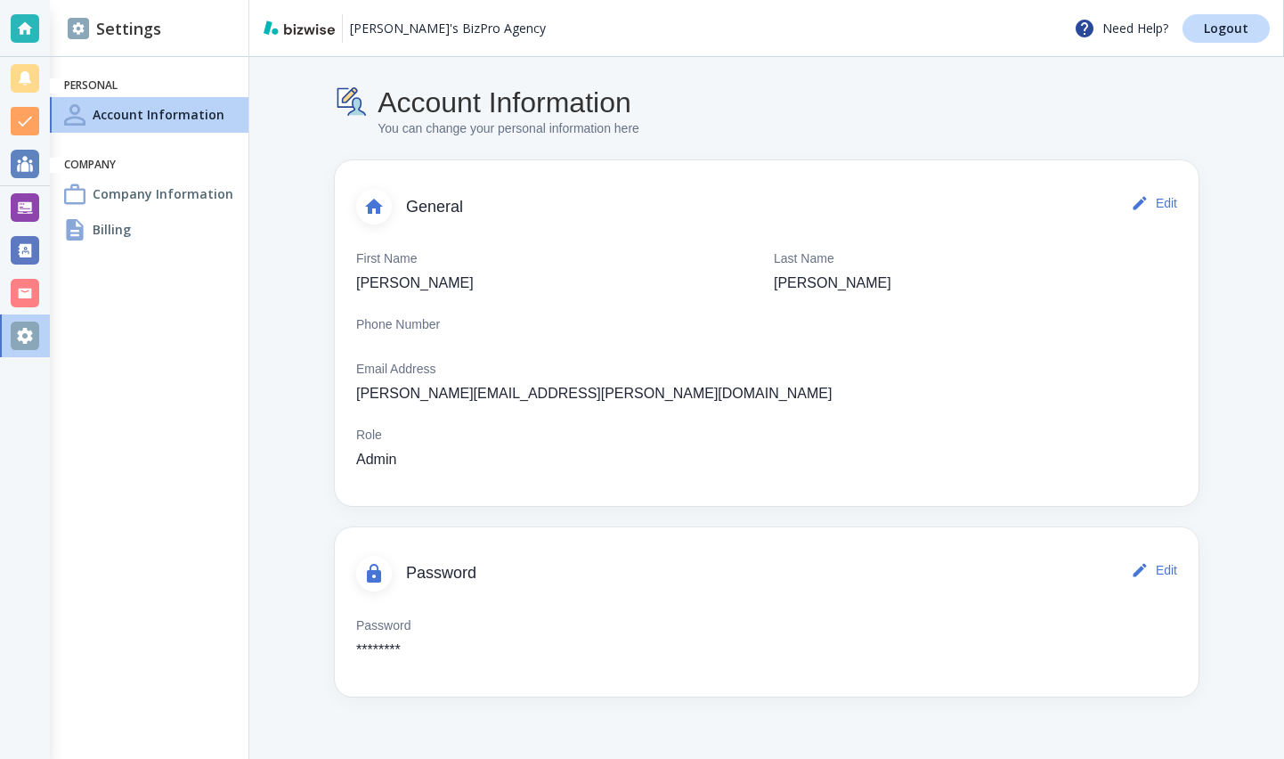
click at [209, 238] on div "Billing" at bounding box center [149, 230] width 199 height 36
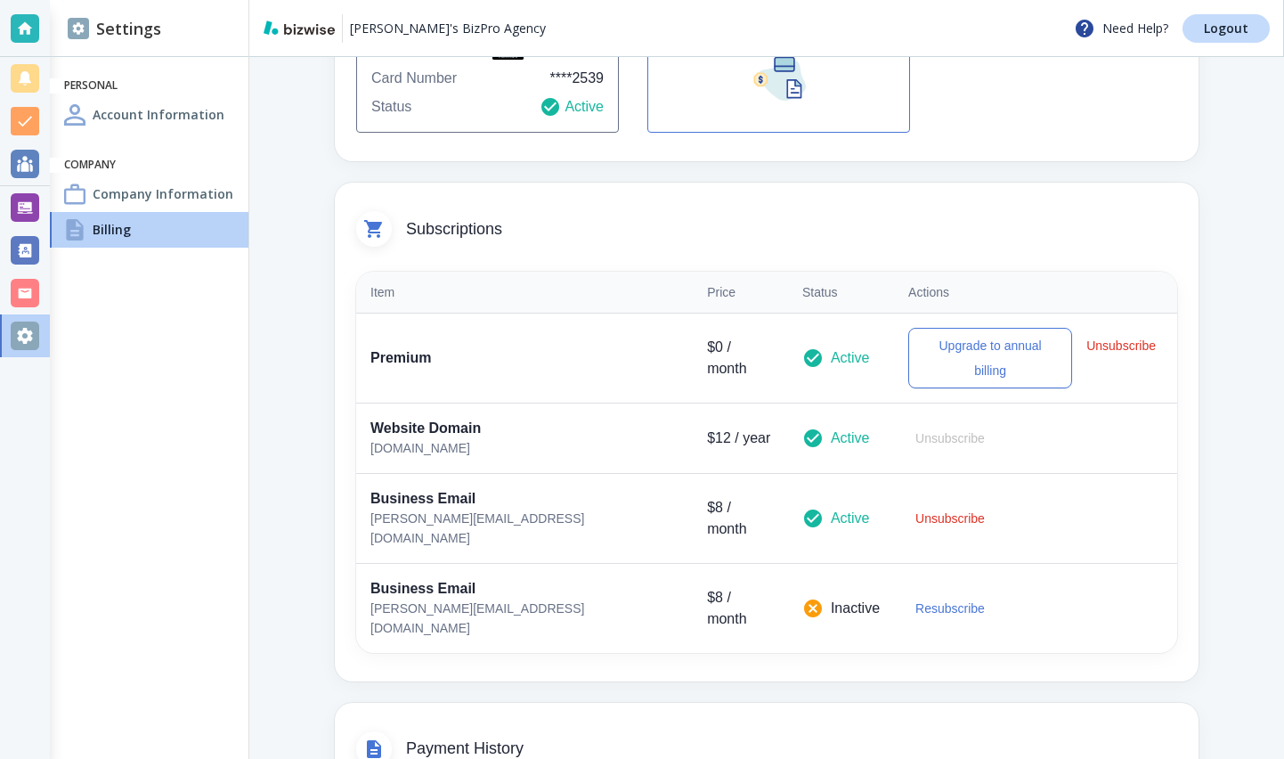
scroll to position [406, 0]
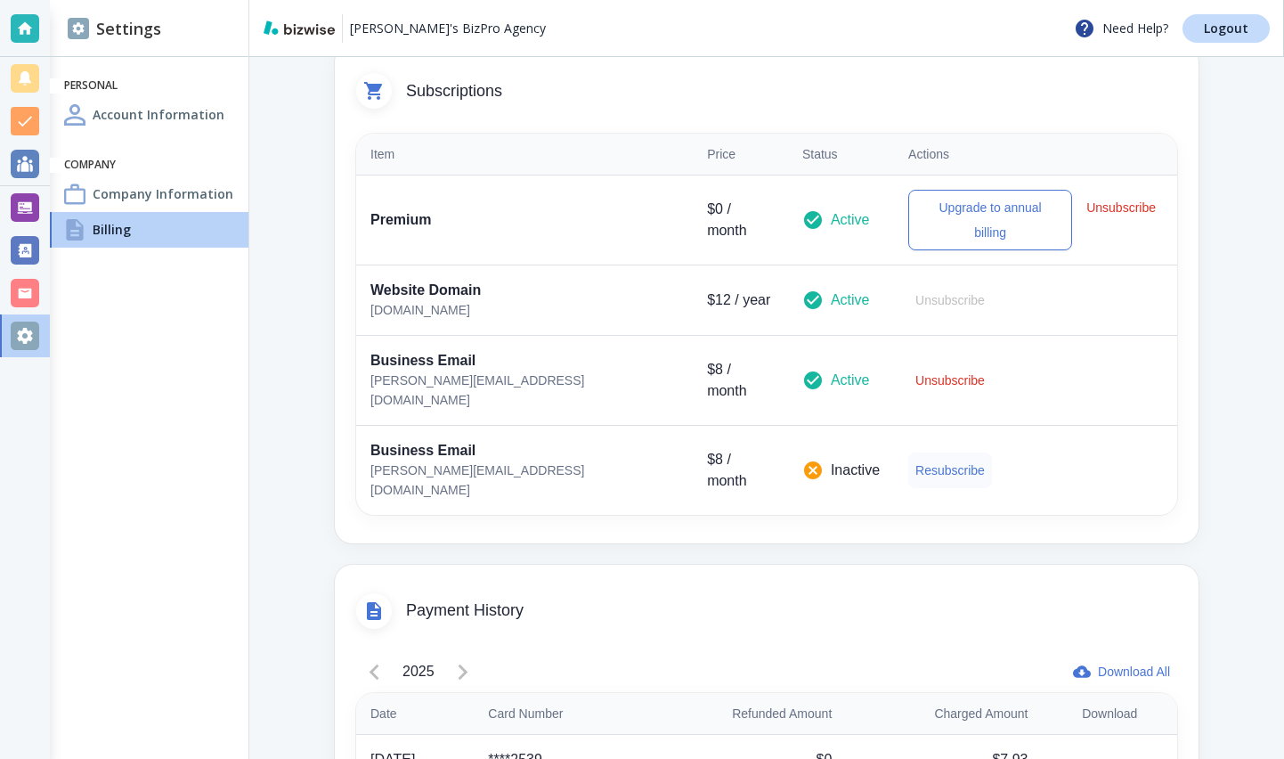
click at [908, 452] on button "Resubscribe" at bounding box center [950, 470] width 84 height 36
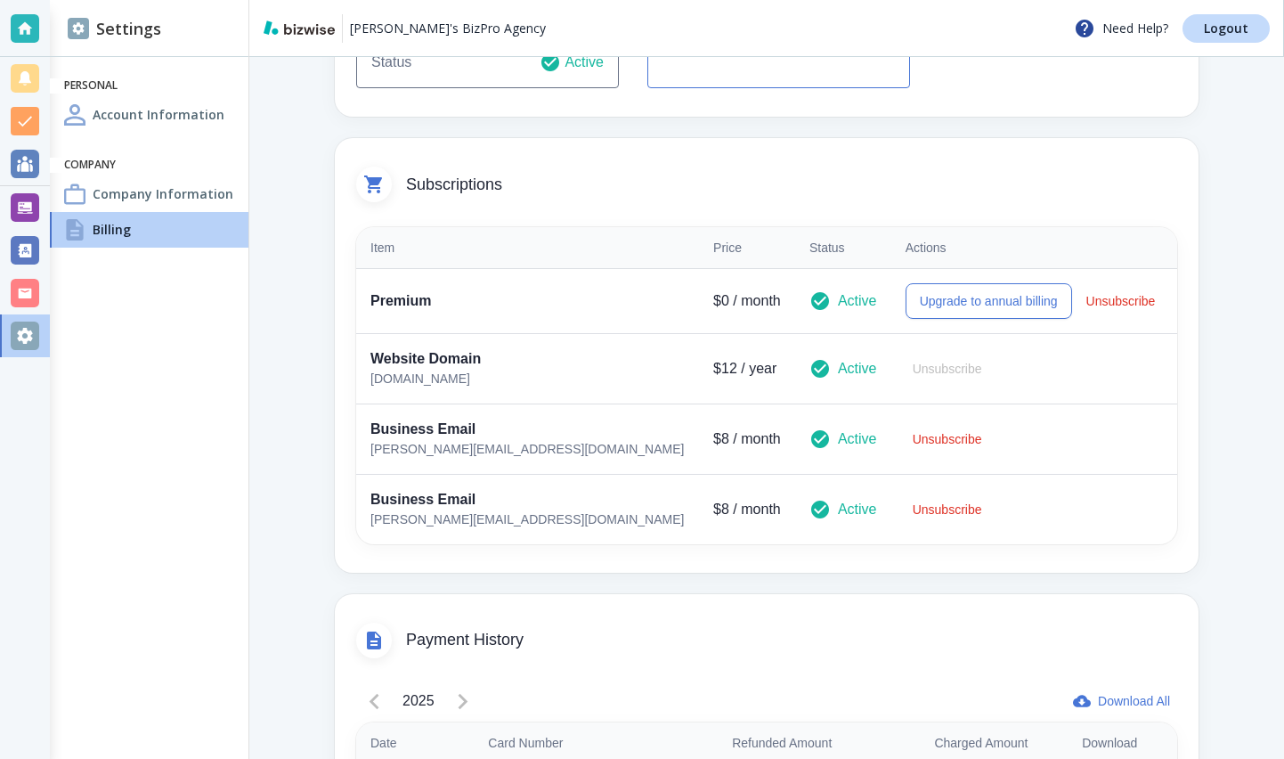
scroll to position [296, 0]
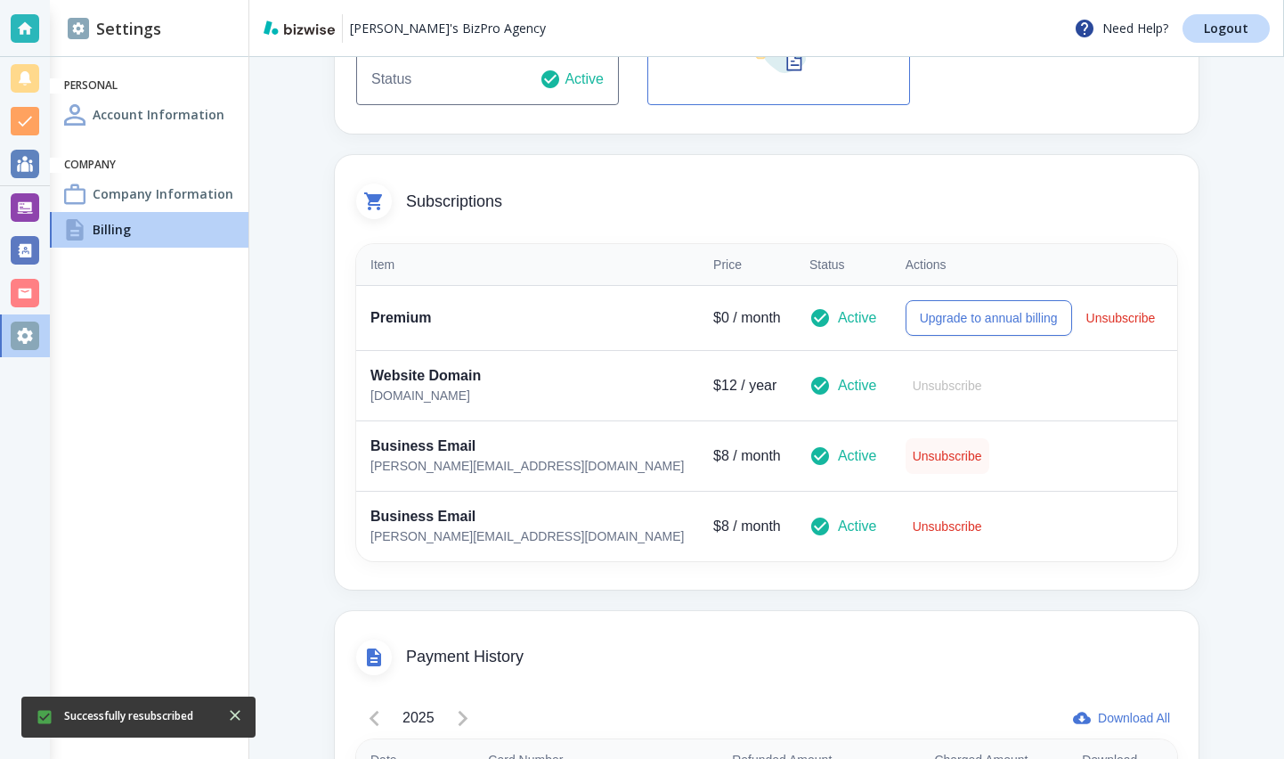
click at [906, 458] on button "Unsubscribe" at bounding box center [948, 456] width 84 height 36
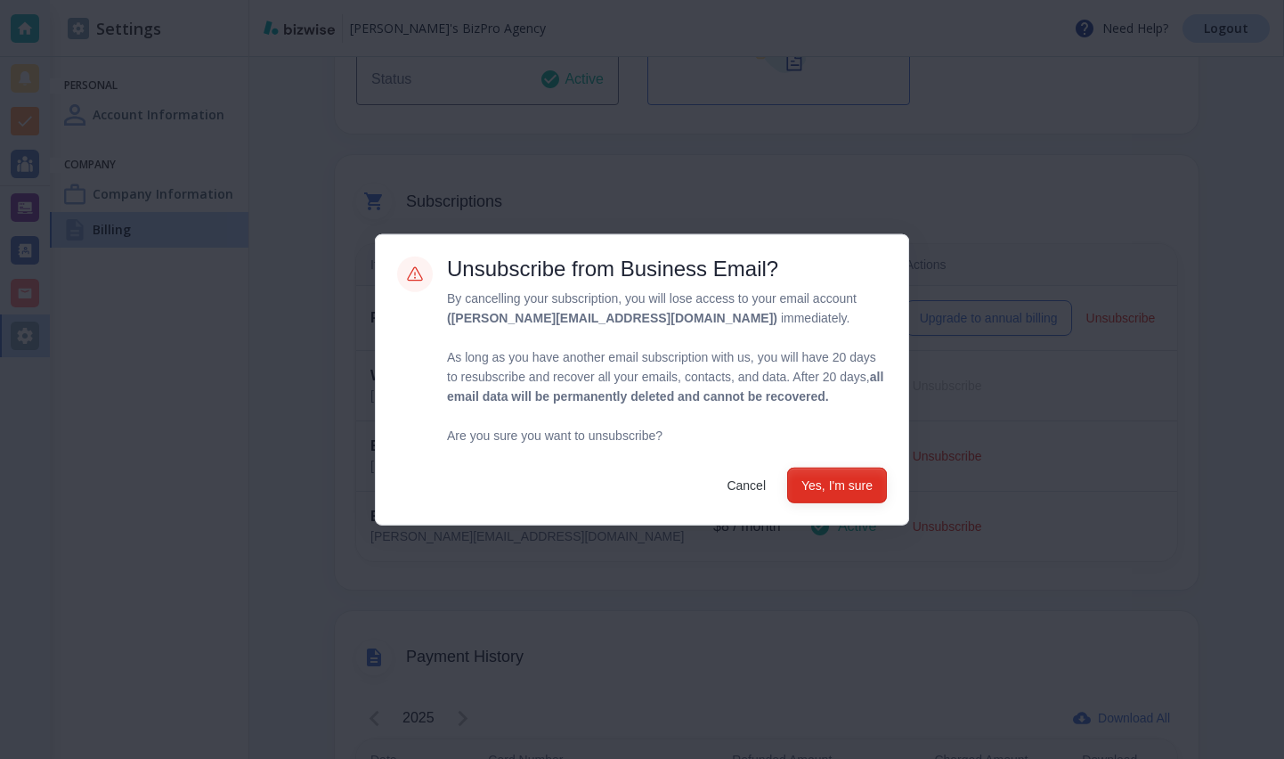
click at [820, 493] on button "Yes, I'm sure" at bounding box center [837, 485] width 100 height 36
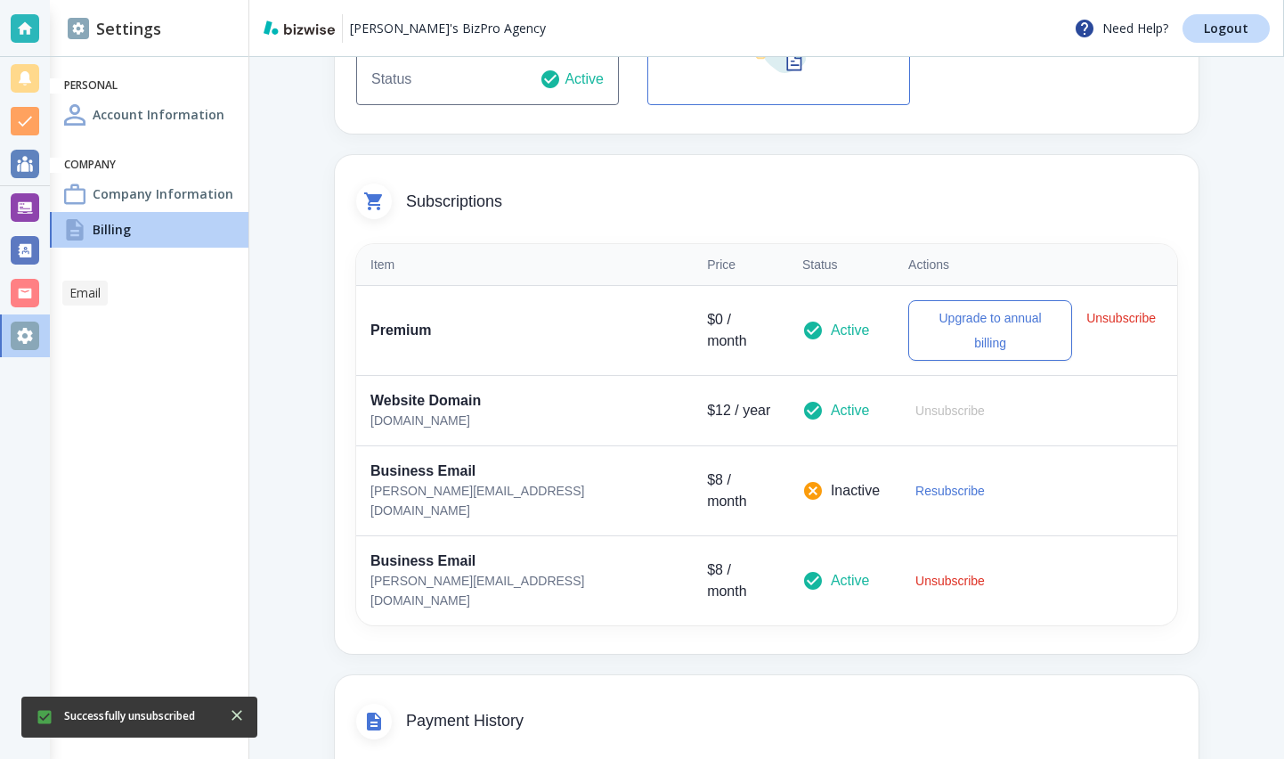
click at [20, 293] on div at bounding box center [25, 293] width 28 height 28
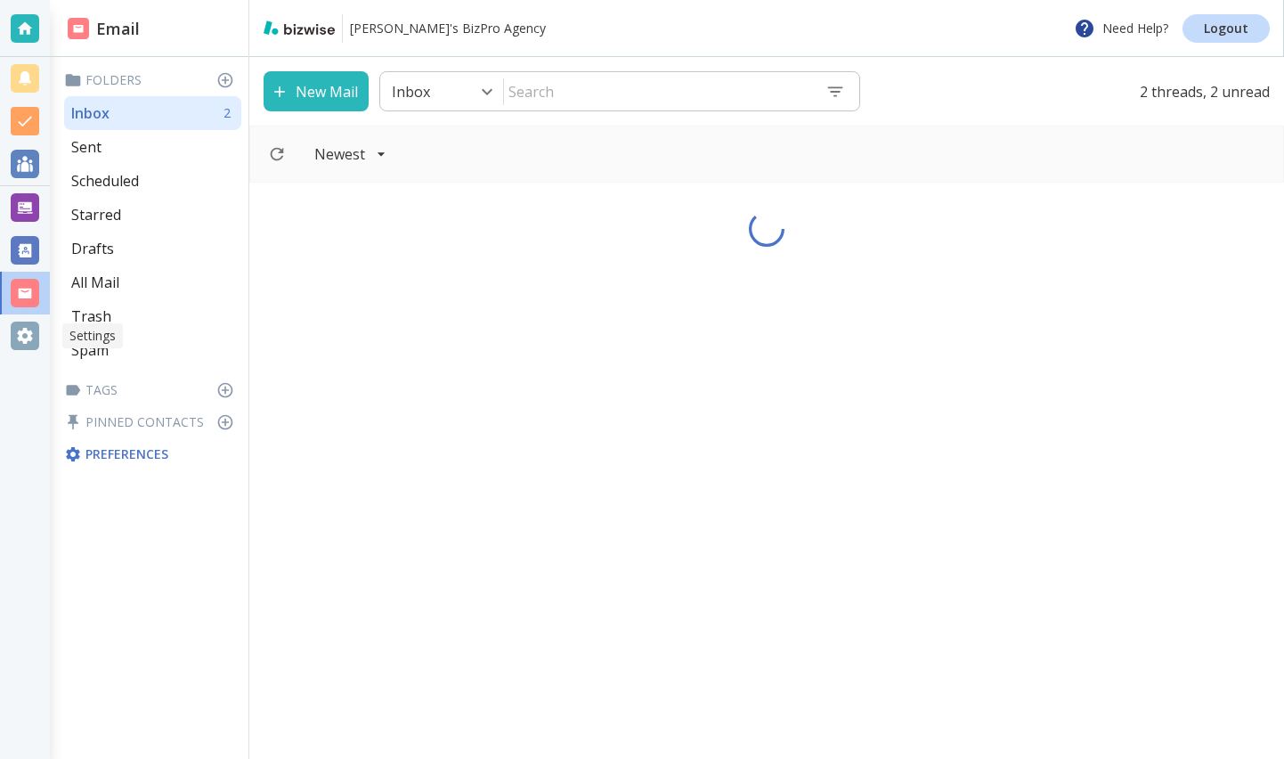
click at [40, 329] on div at bounding box center [25, 335] width 50 height 43
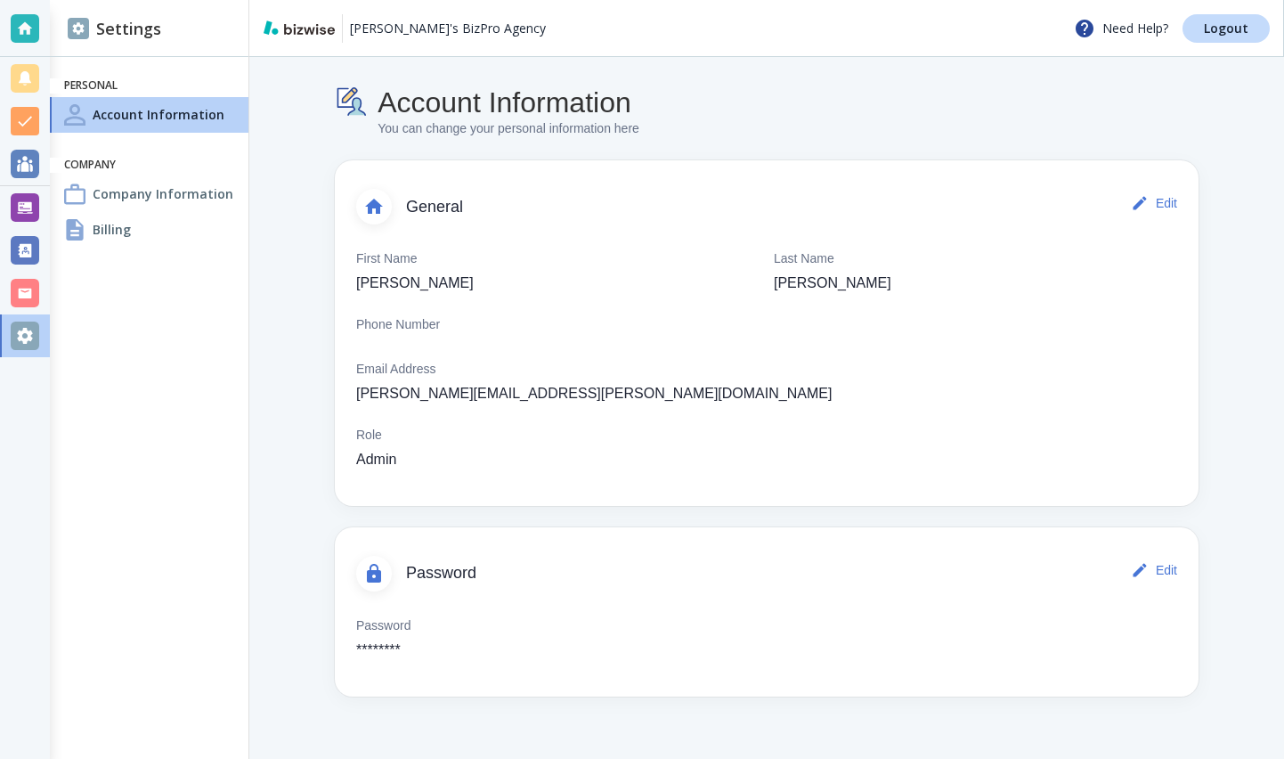
click at [169, 224] on div "Billing" at bounding box center [149, 230] width 199 height 36
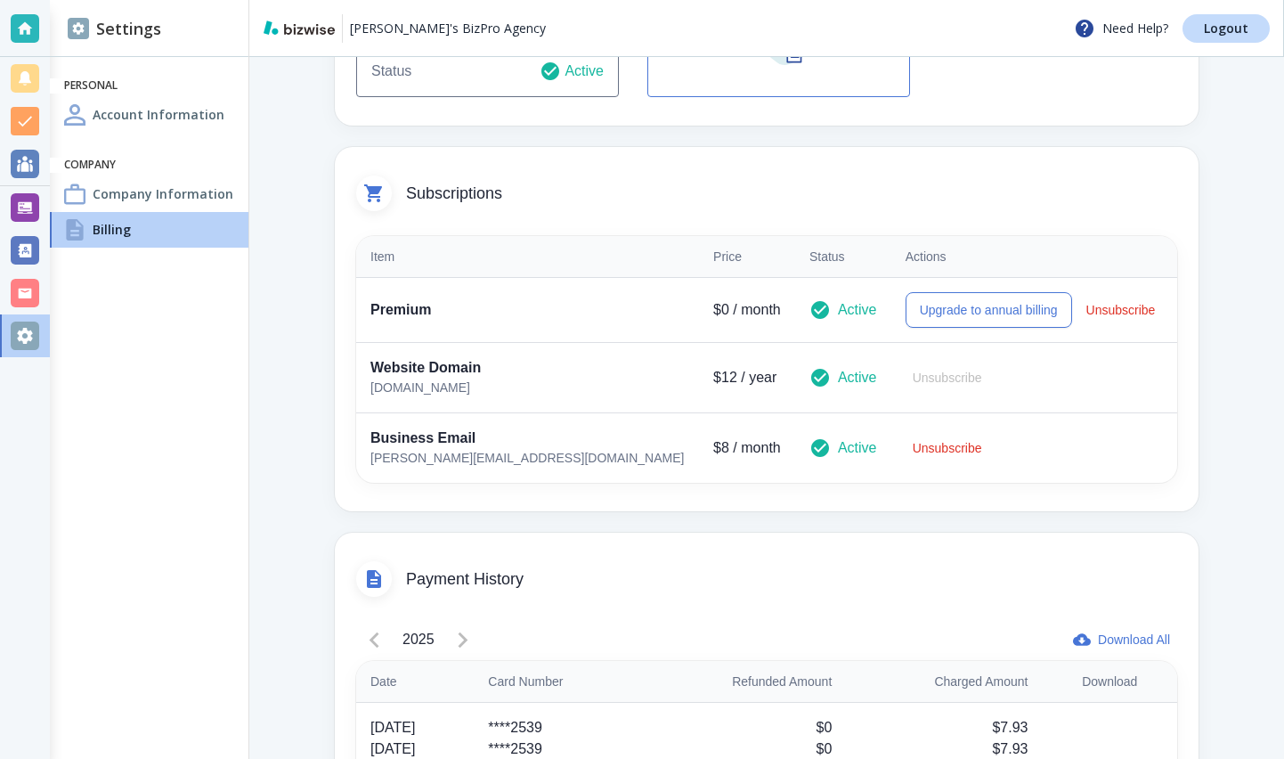
scroll to position [313, 0]
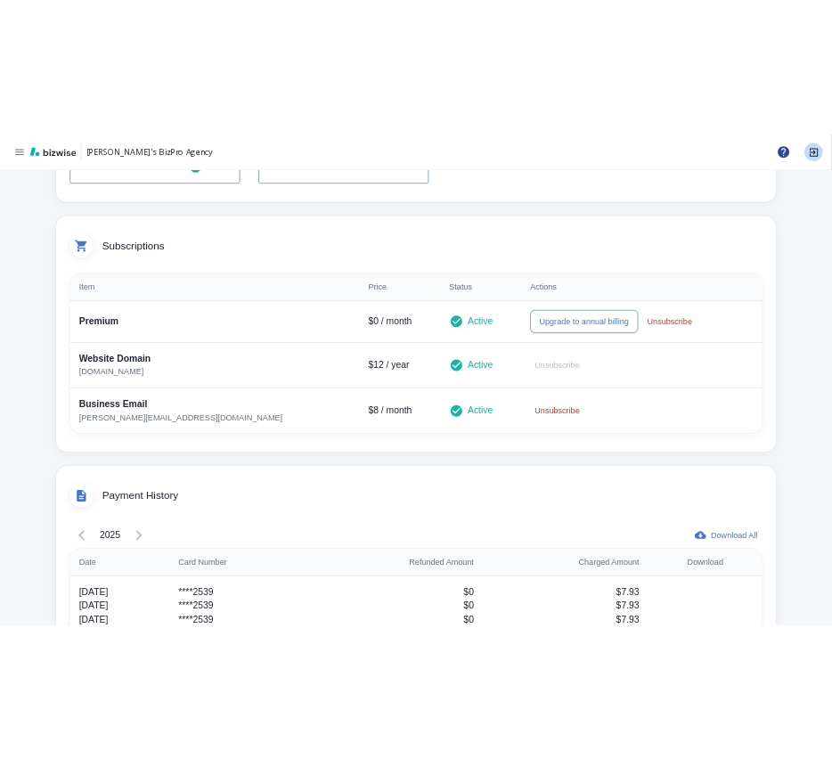
scroll to position [323, 0]
